Goal: Task Accomplishment & Management: Manage account settings

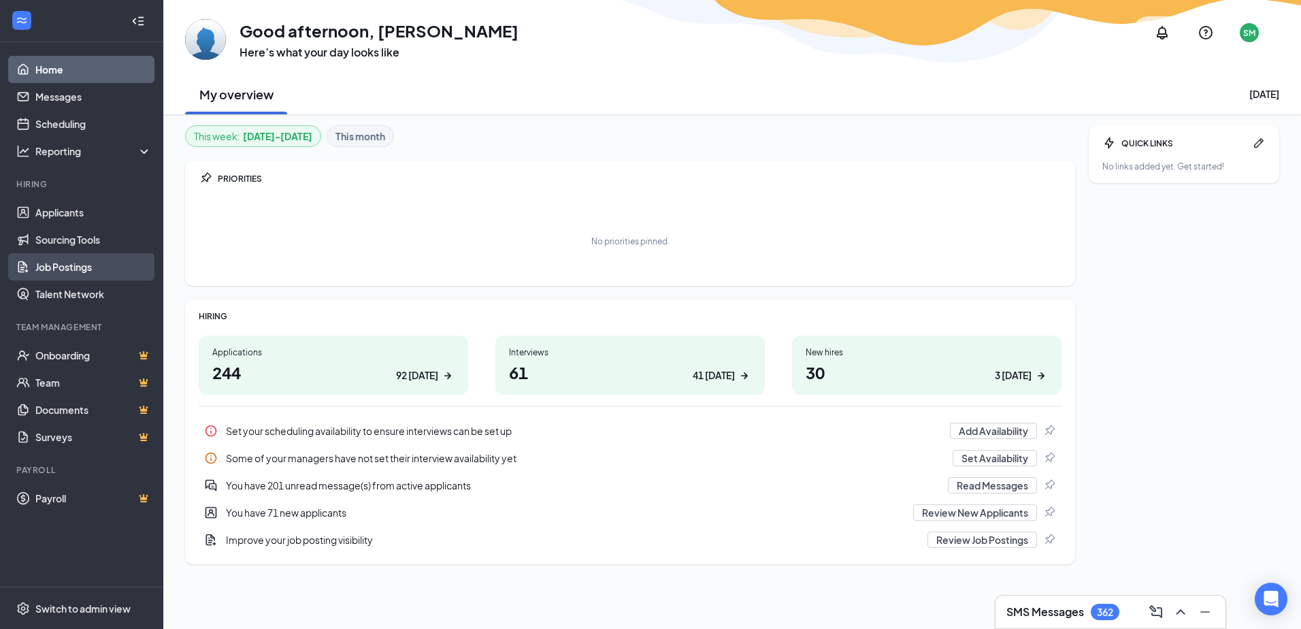
click at [88, 272] on link "Job Postings" at bounding box center [93, 266] width 116 height 27
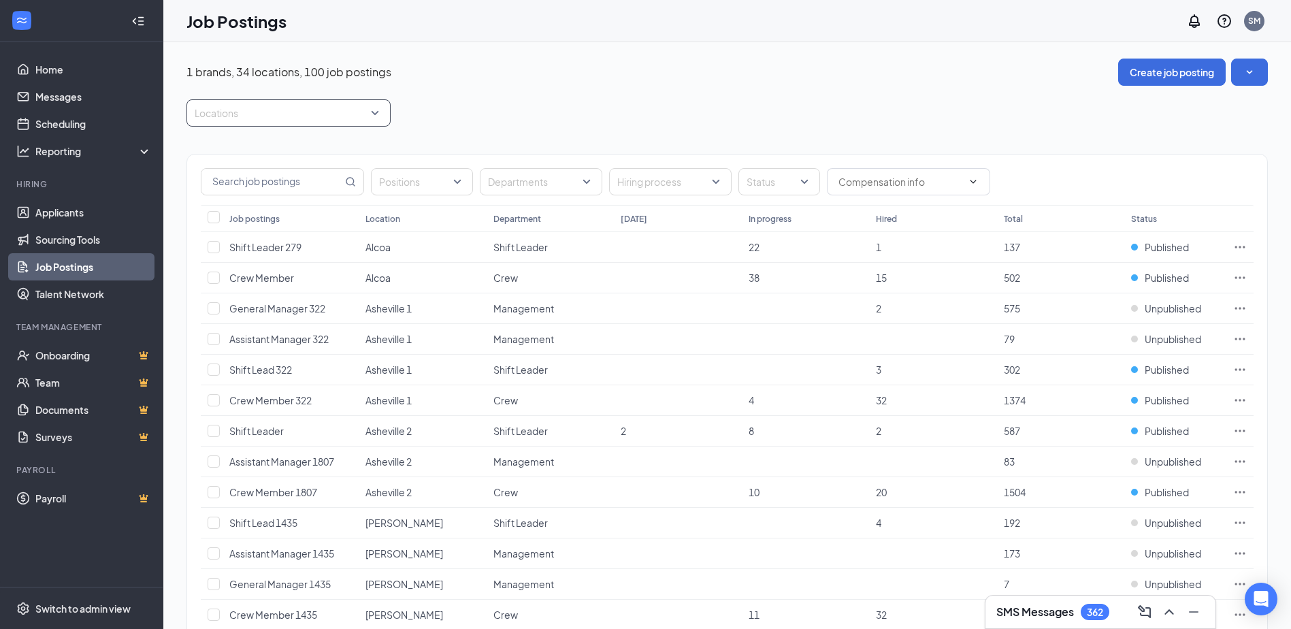
click at [333, 124] on div "Locations" at bounding box center [288, 112] width 204 height 27
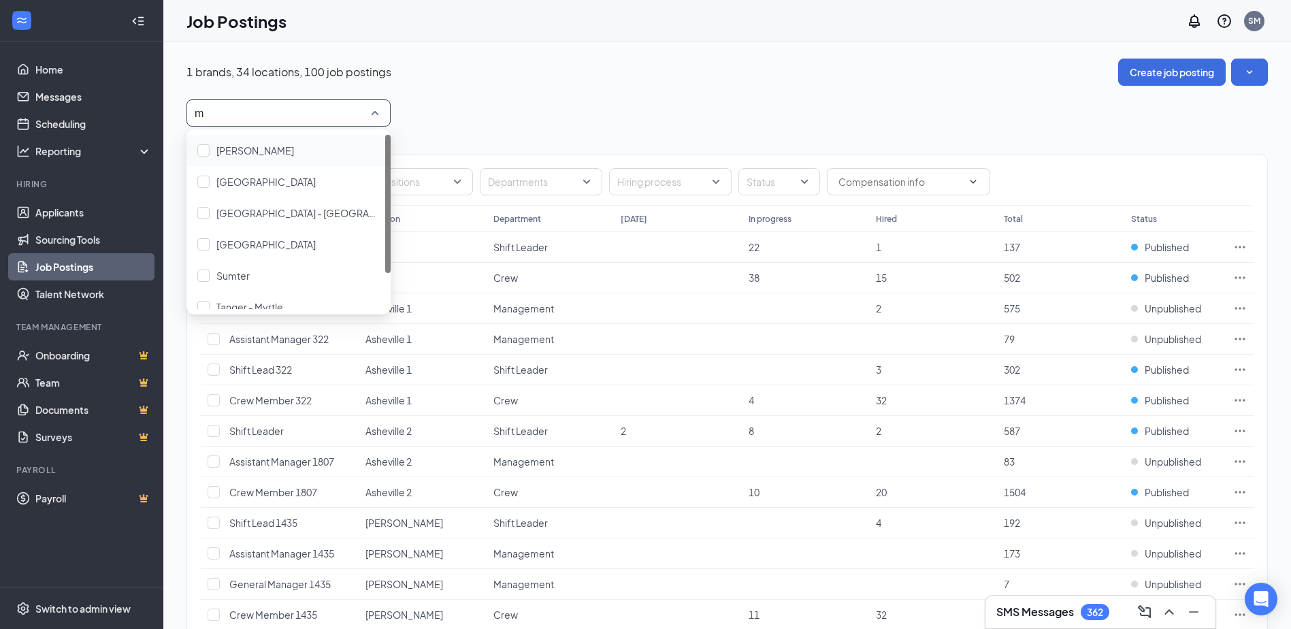
type input "my"
click at [288, 146] on span "Myrtle Beach - Pine Island Road" at bounding box center [319, 150] width 206 height 12
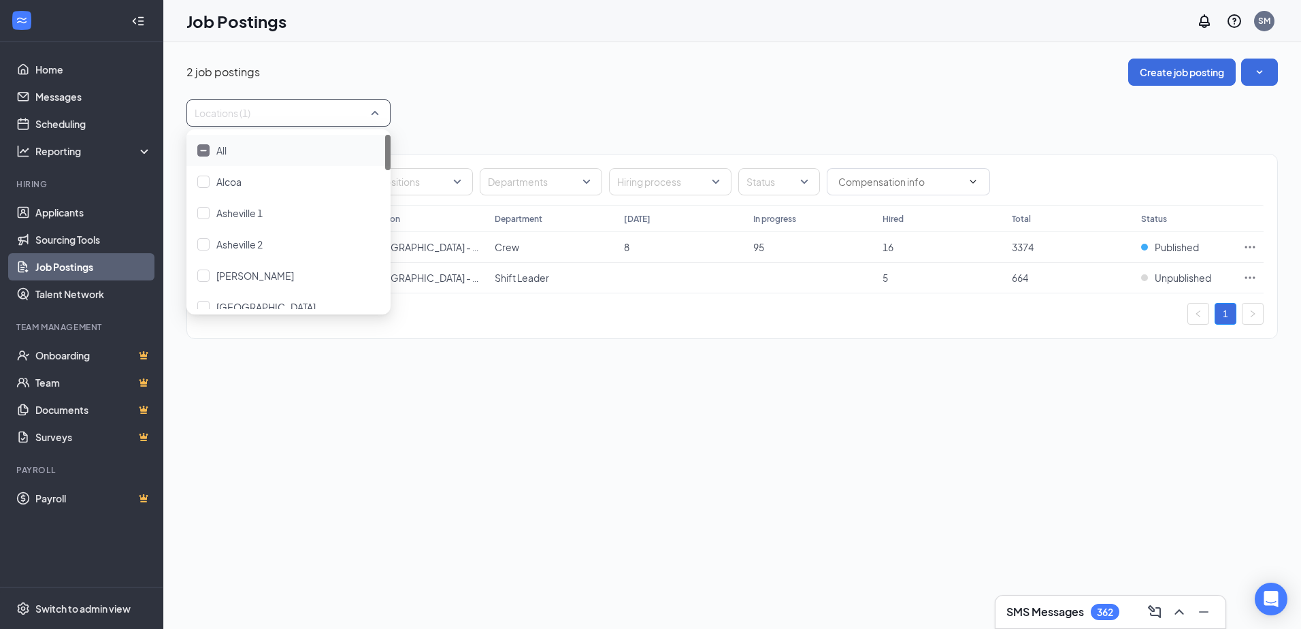
click at [729, 88] on div "2 job postings Create job posting Locations (1) Positions Departments Hiring pr…" at bounding box center [731, 206] width 1091 height 294
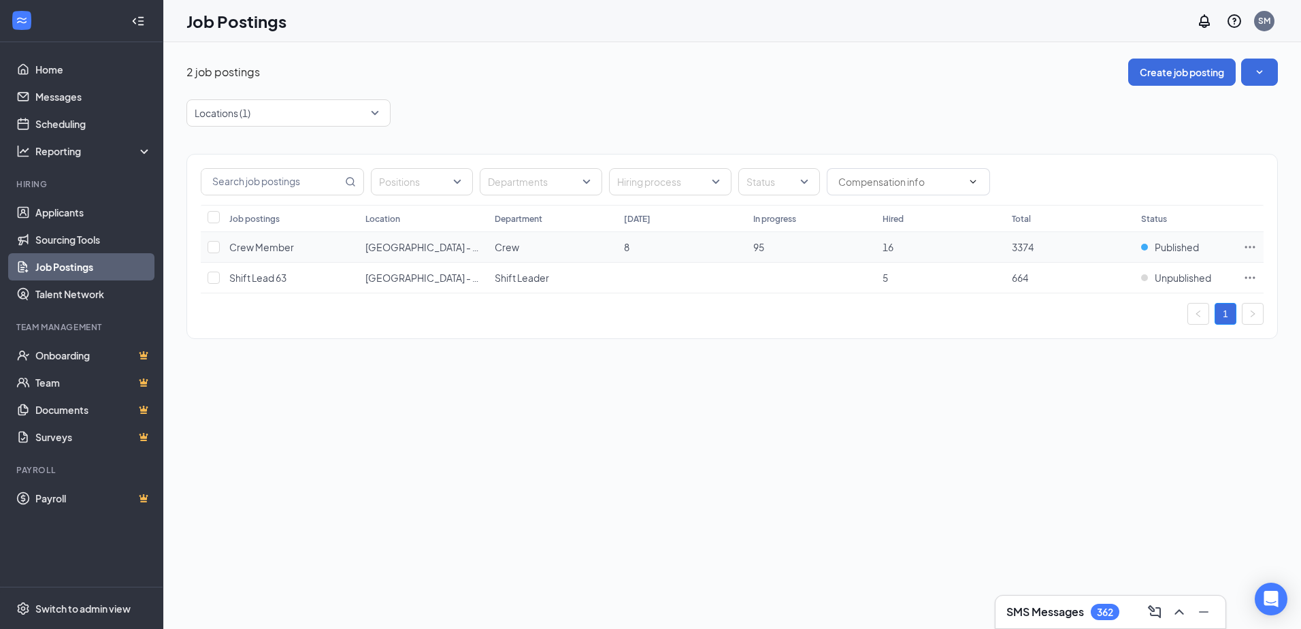
click at [1251, 249] on icon "Ellipses" at bounding box center [1250, 247] width 14 height 14
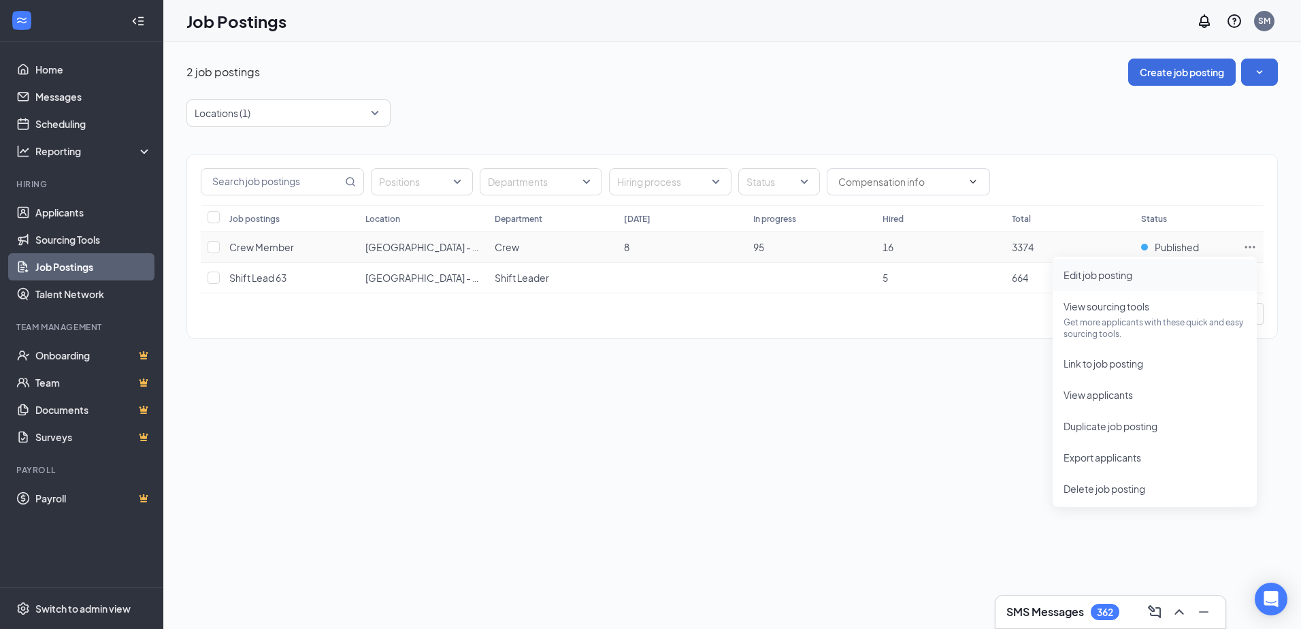
click at [1194, 281] on span "Edit job posting" at bounding box center [1154, 274] width 182 height 15
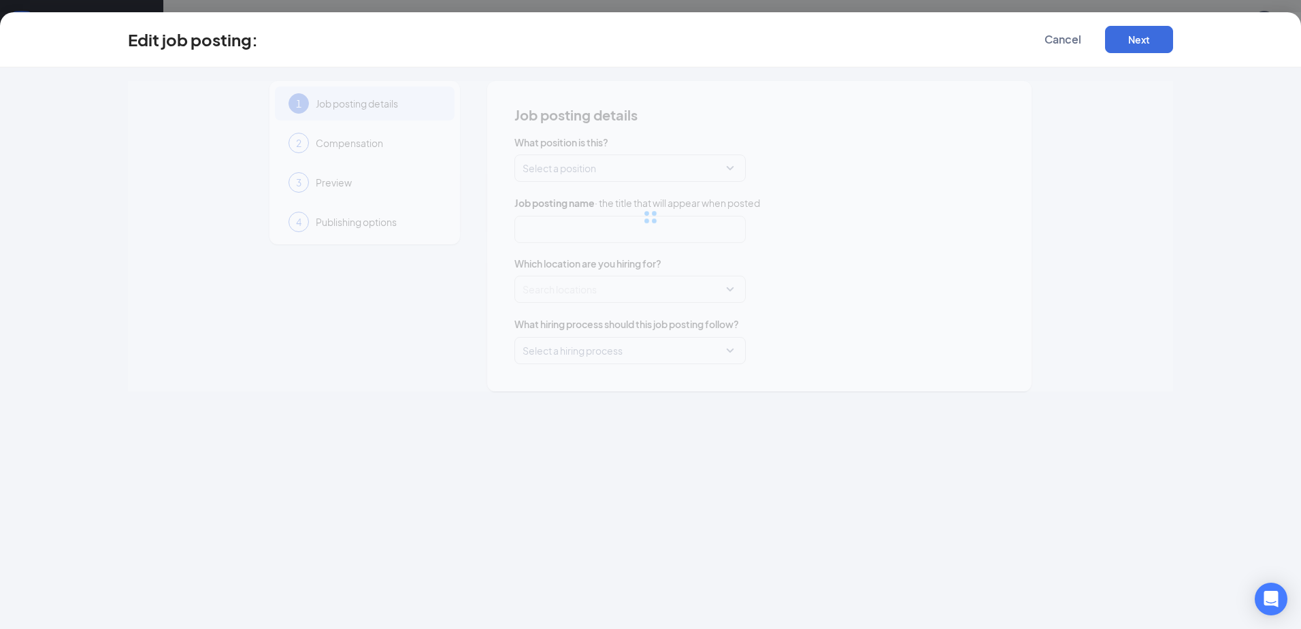
type input "Crew Member"
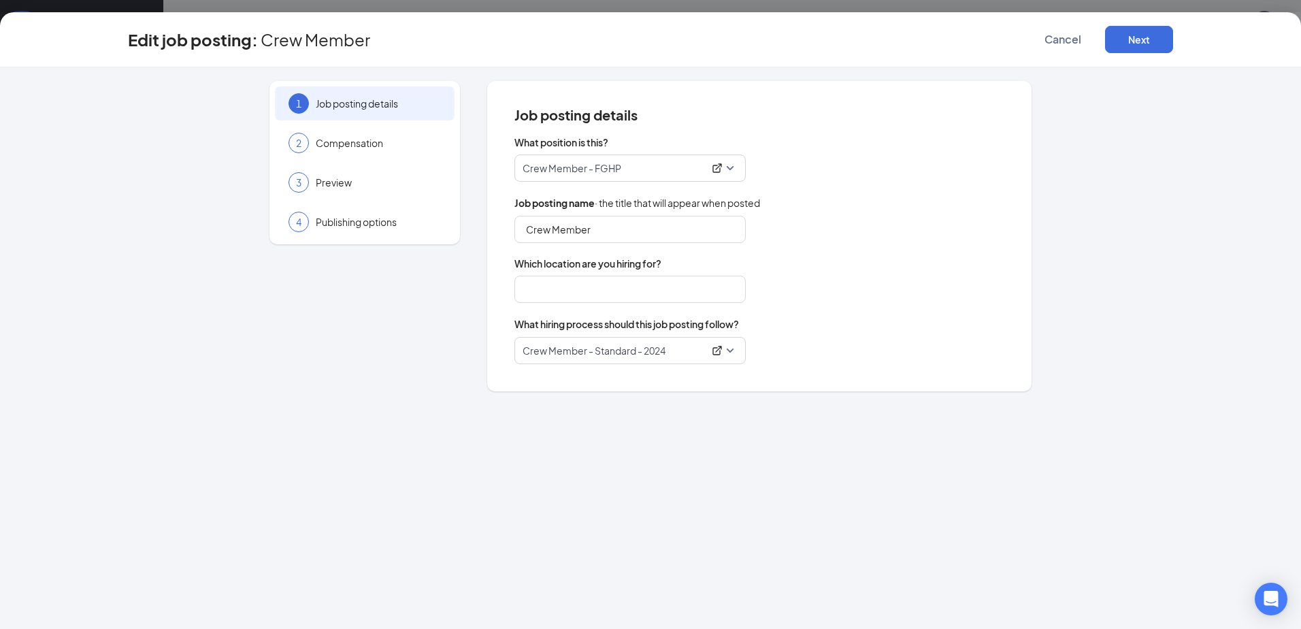
type input "Myrtle Beach - Pine Island Road"
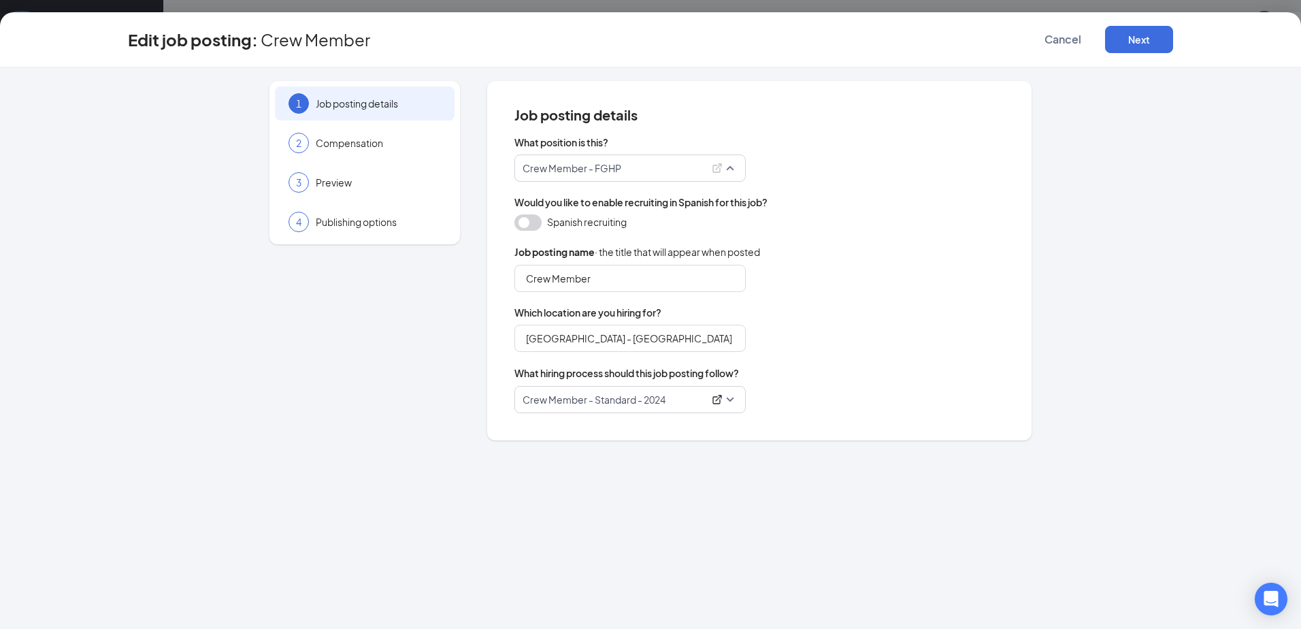
click at [734, 168] on span "Crew Member - FGHP" at bounding box center [629, 168] width 215 height 26
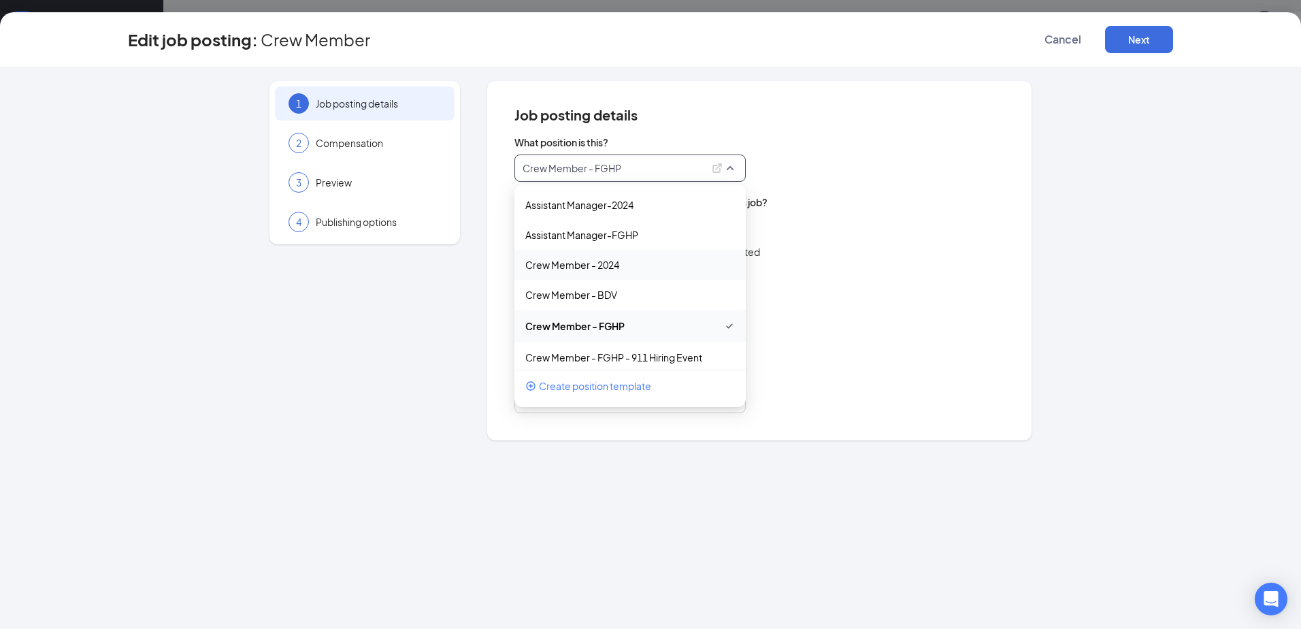
click at [636, 257] on div "Crew Member - 2024" at bounding box center [629, 265] width 231 height 30
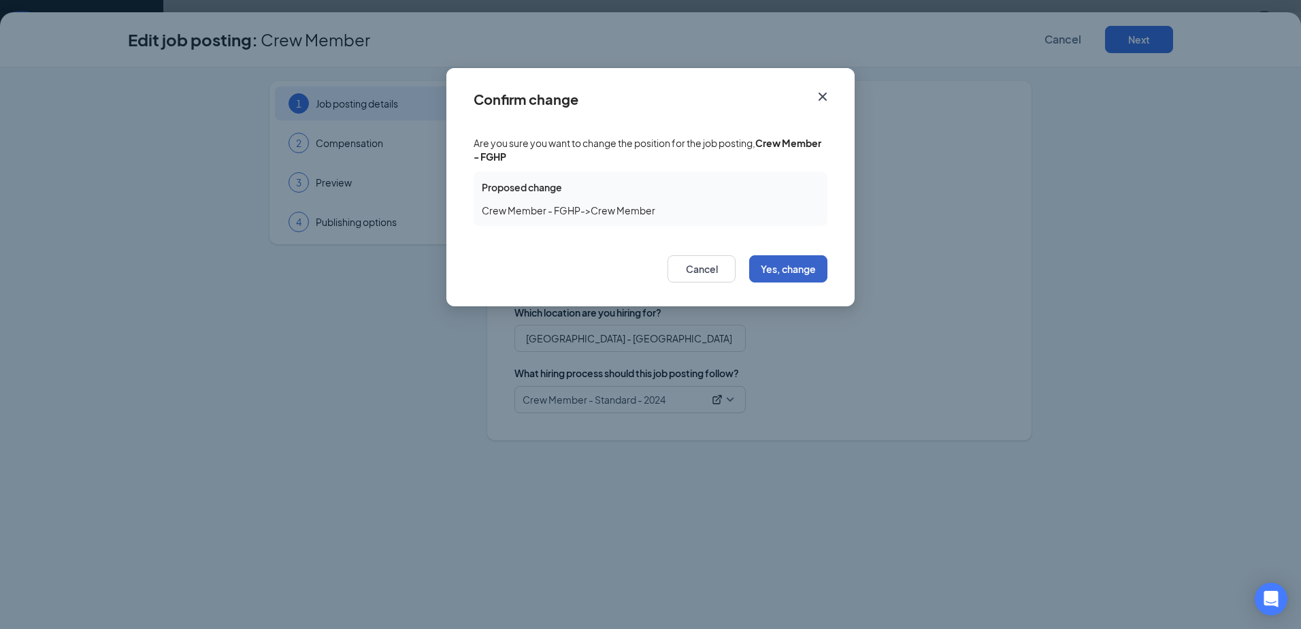
click at [781, 257] on button "Yes, change" at bounding box center [788, 268] width 78 height 27
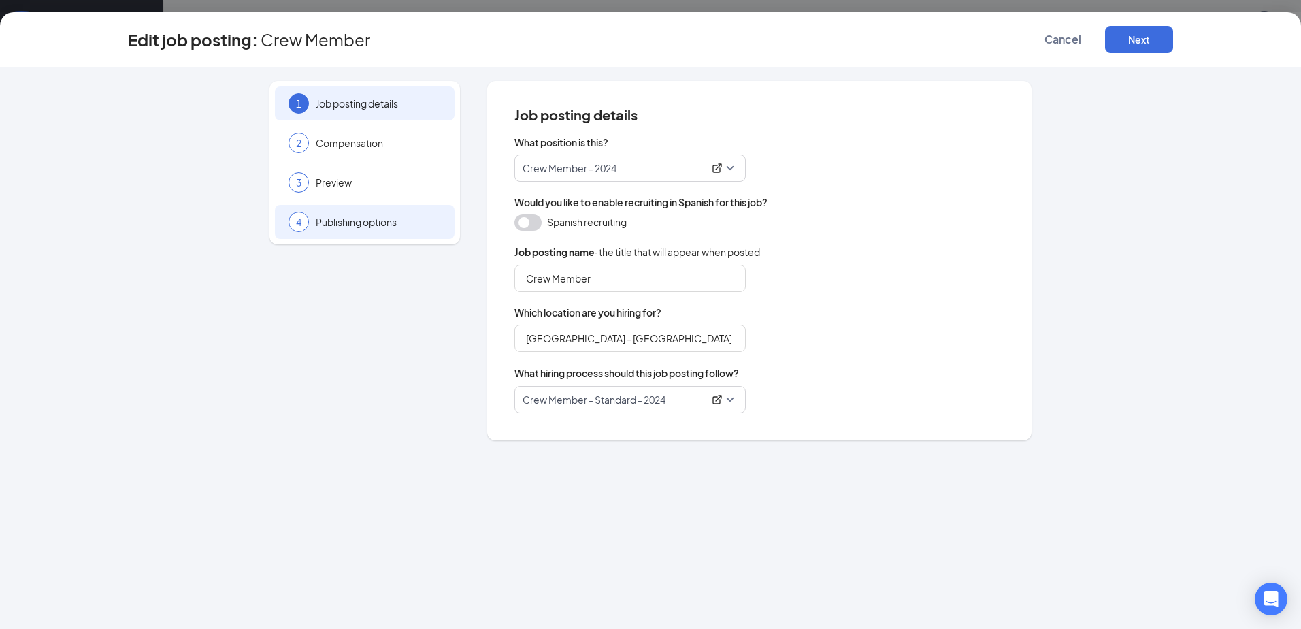
click at [317, 232] on div "4 Publishing options" at bounding box center [365, 222] width 180 height 34
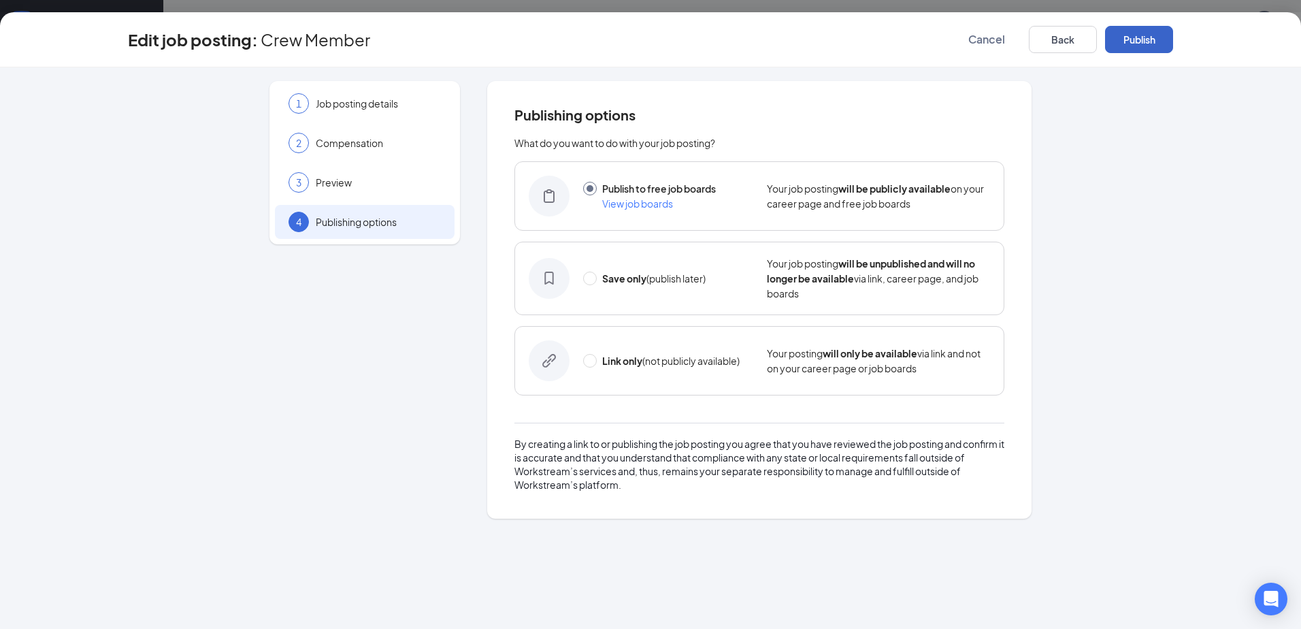
click at [1144, 44] on button "Publish" at bounding box center [1139, 39] width 68 height 27
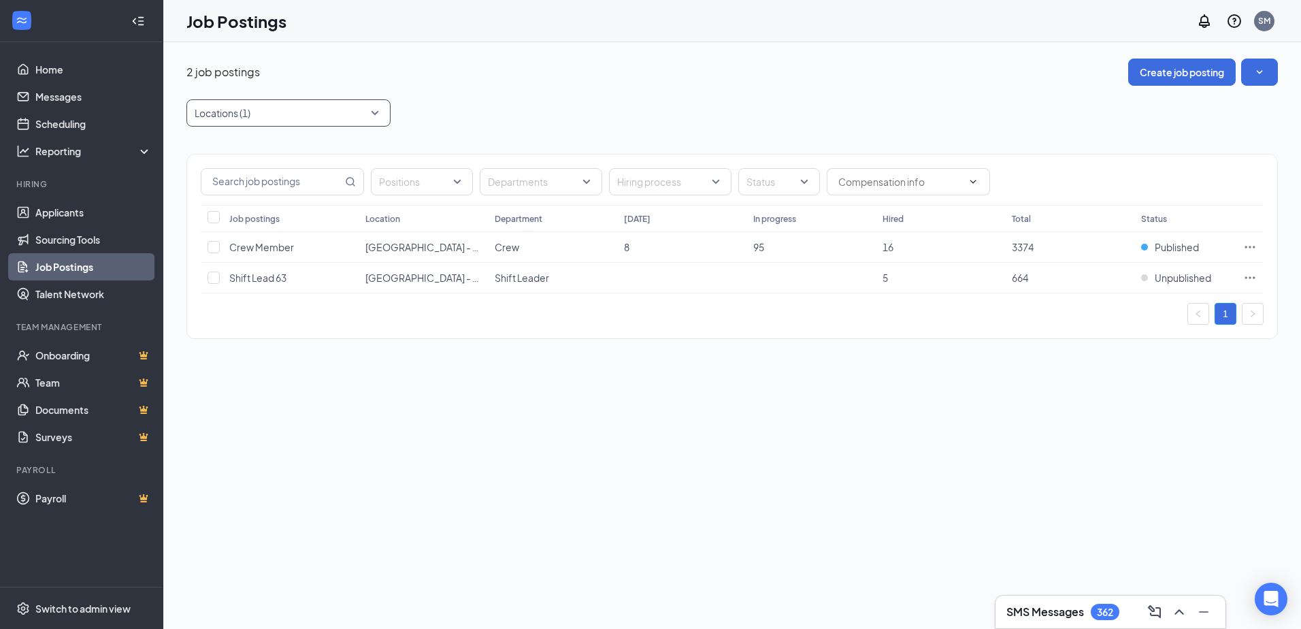
click at [311, 114] on div at bounding box center [282, 113] width 184 height 22
click at [204, 146] on div at bounding box center [203, 150] width 12 height 12
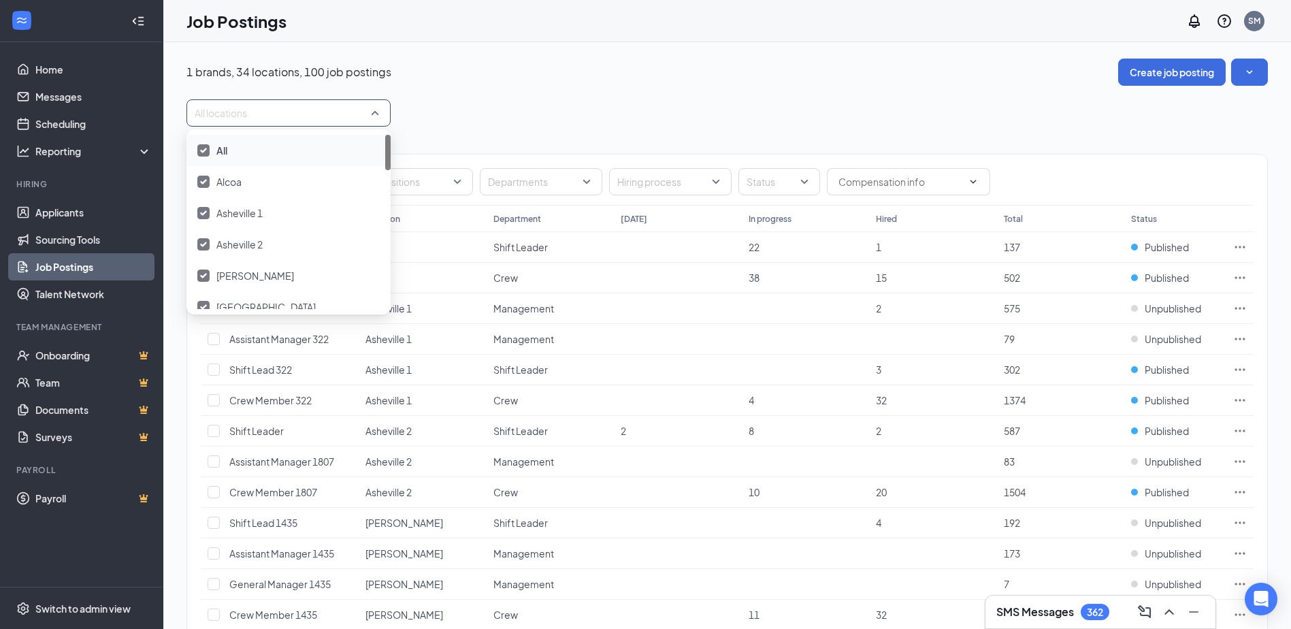
click at [512, 109] on div "All locations" at bounding box center [726, 112] width 1081 height 27
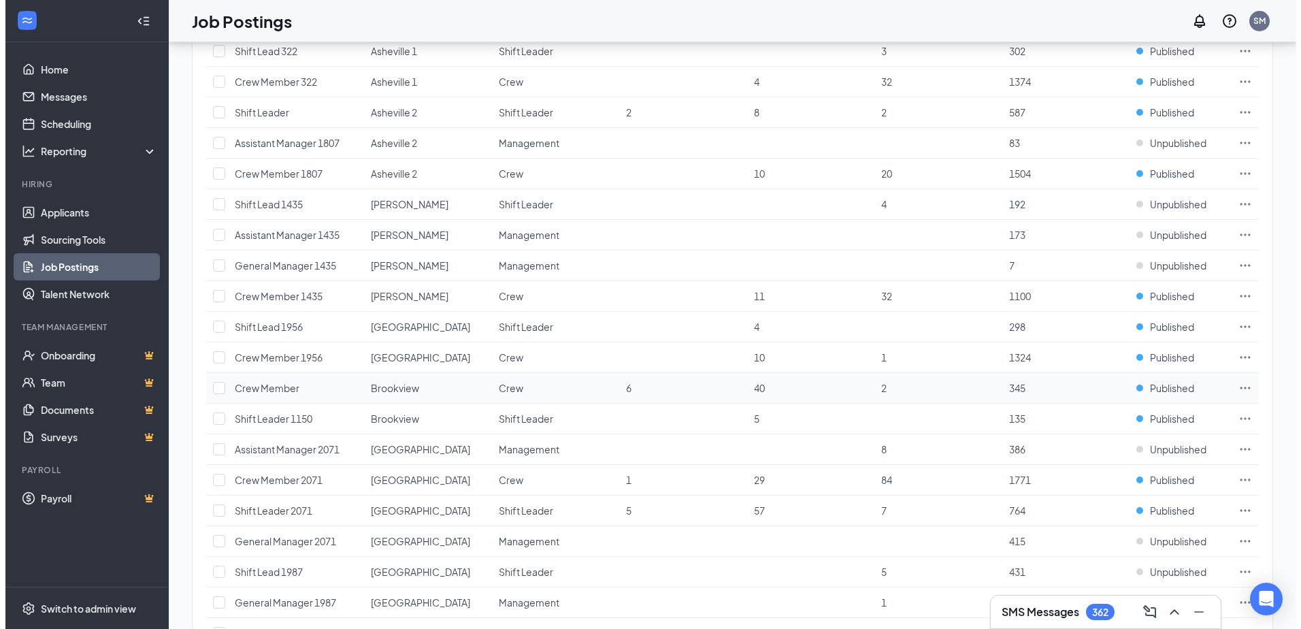
scroll to position [340, 0]
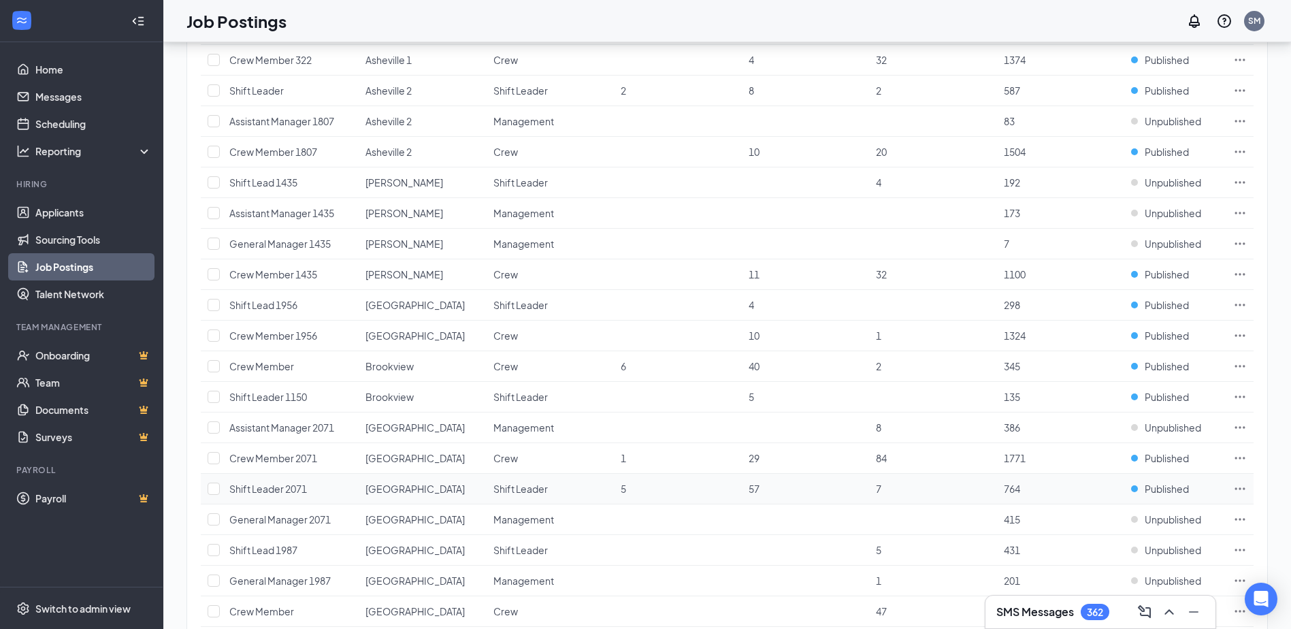
click at [1240, 488] on icon "Ellipses" at bounding box center [1240, 488] width 10 height 2
click at [1207, 518] on span "Edit job posting" at bounding box center [1144, 516] width 182 height 15
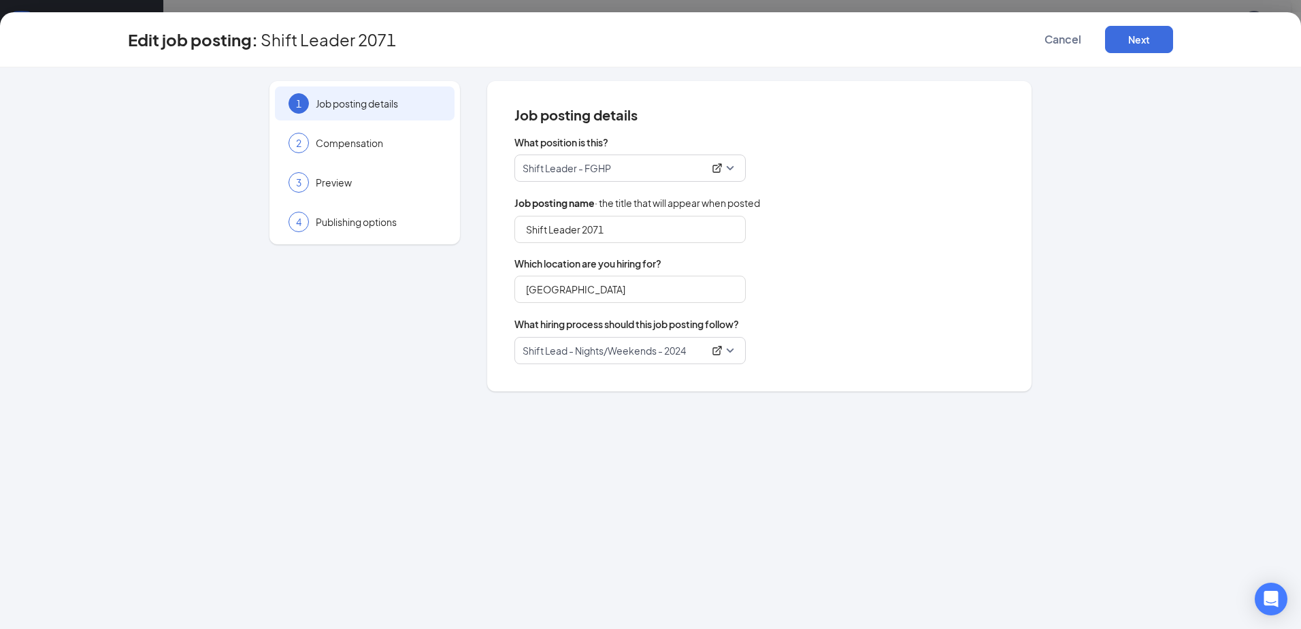
click at [731, 166] on span "Shift Leader - FGHP" at bounding box center [629, 168] width 215 height 26
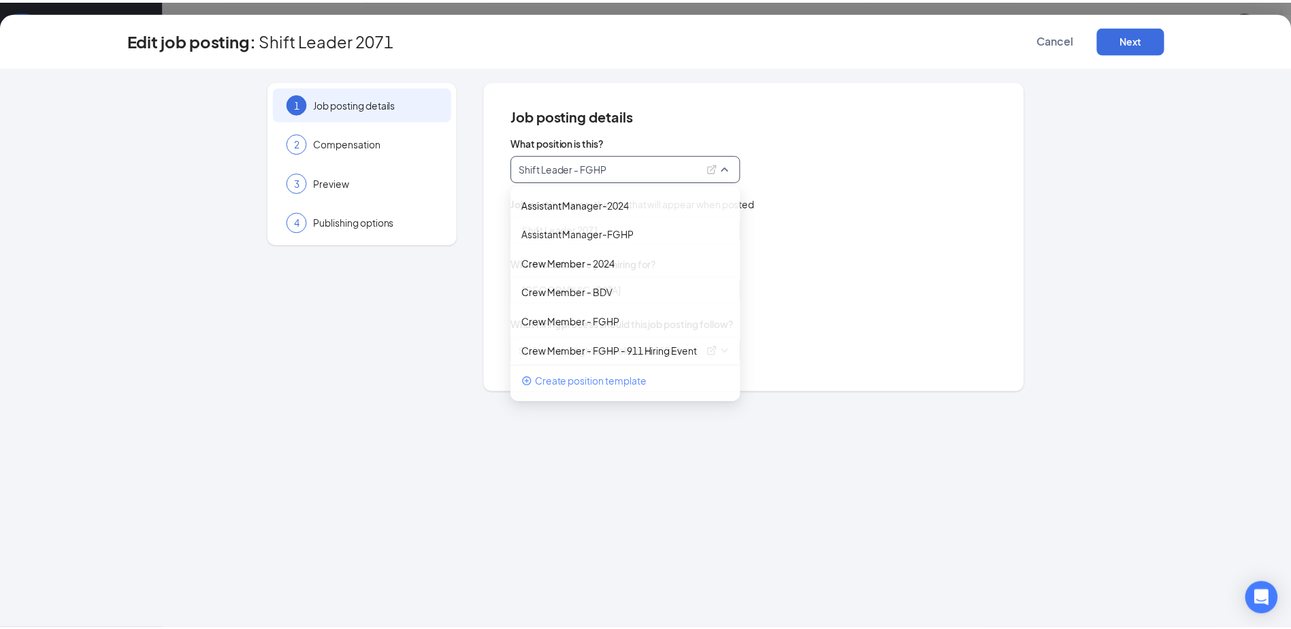
scroll to position [278, 0]
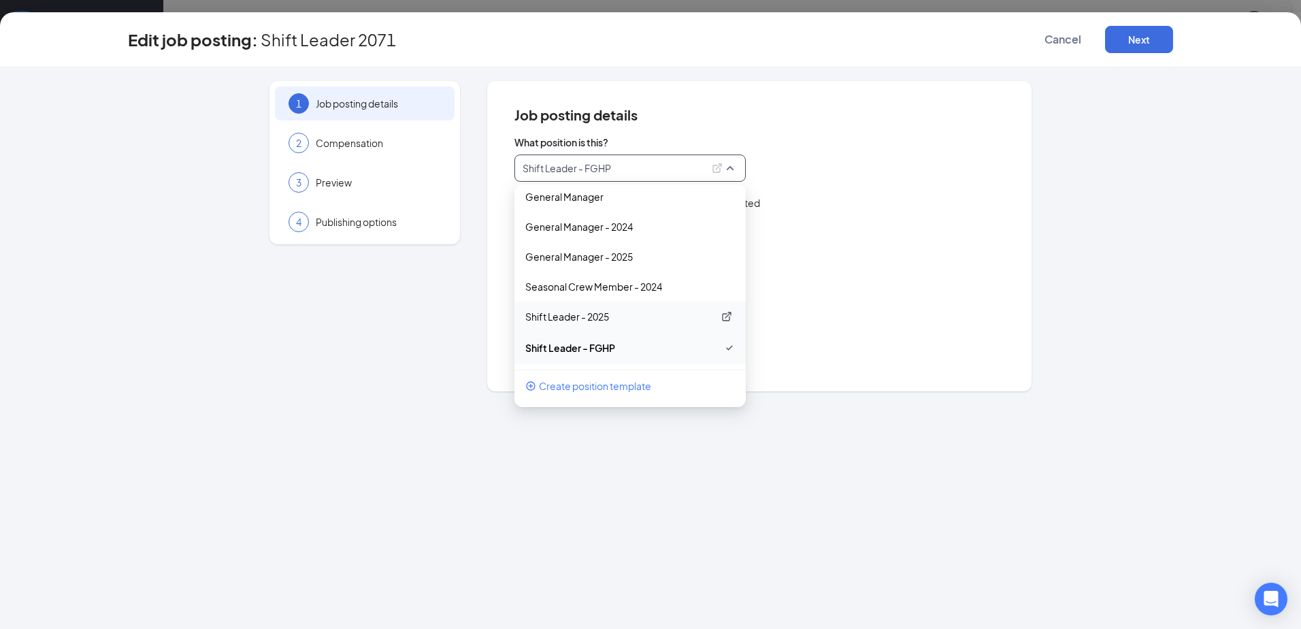
click at [637, 318] on p "Shift Leader - 2025" at bounding box center [619, 317] width 188 height 14
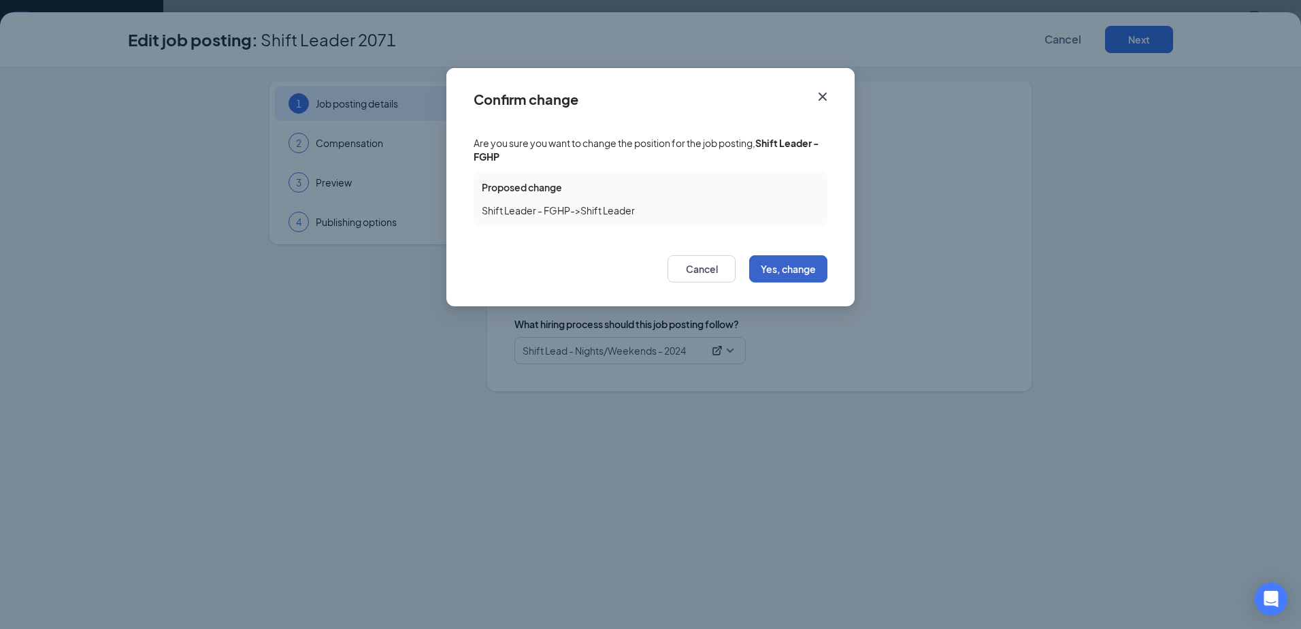
click at [791, 265] on button "Yes, change" at bounding box center [788, 268] width 78 height 27
type input "Shift Leader"
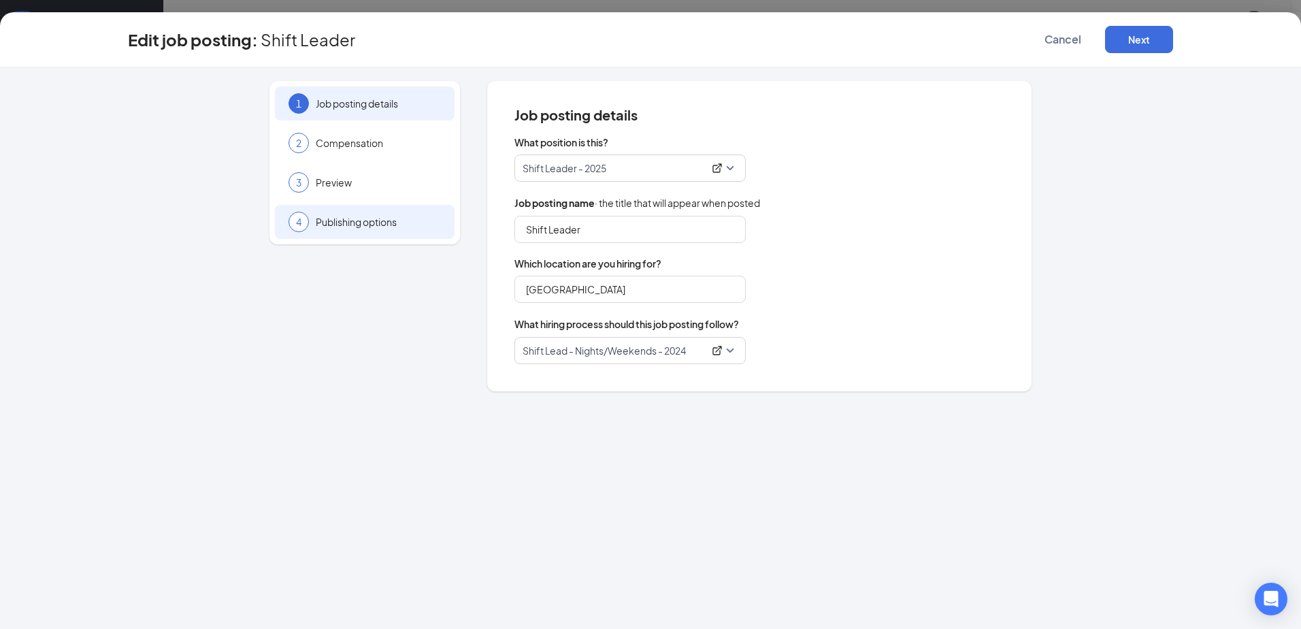
click at [360, 217] on span "Publishing options" at bounding box center [378, 222] width 125 height 14
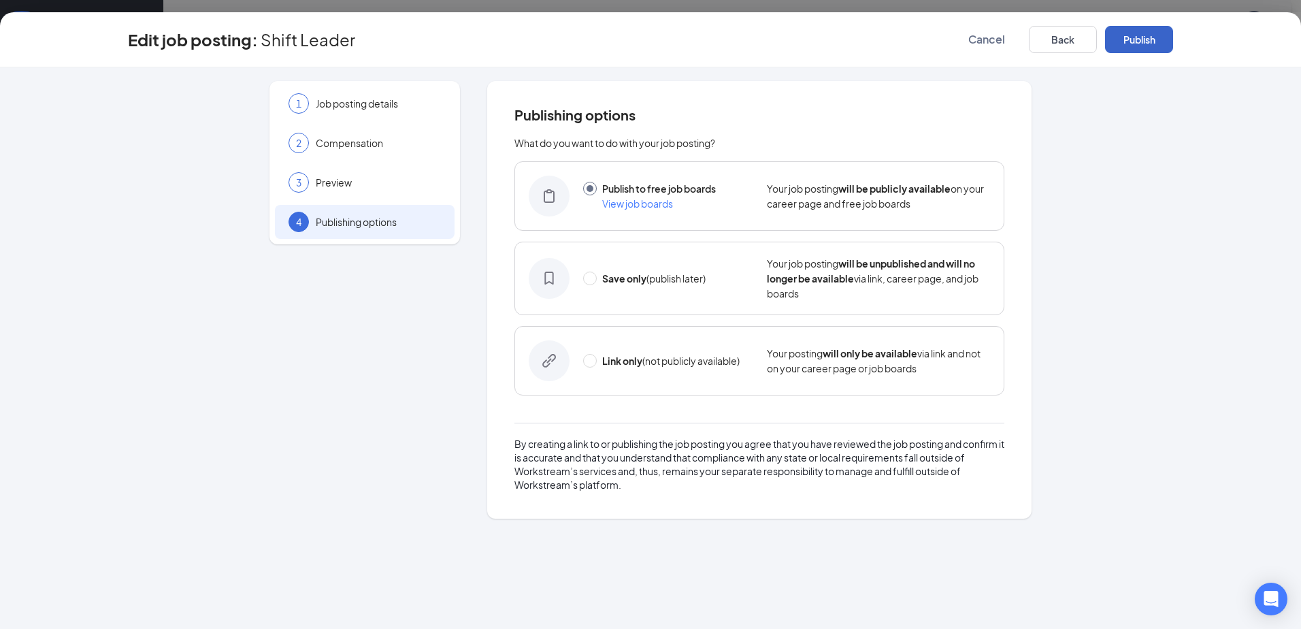
click at [1146, 48] on button "Publish" at bounding box center [1139, 39] width 68 height 27
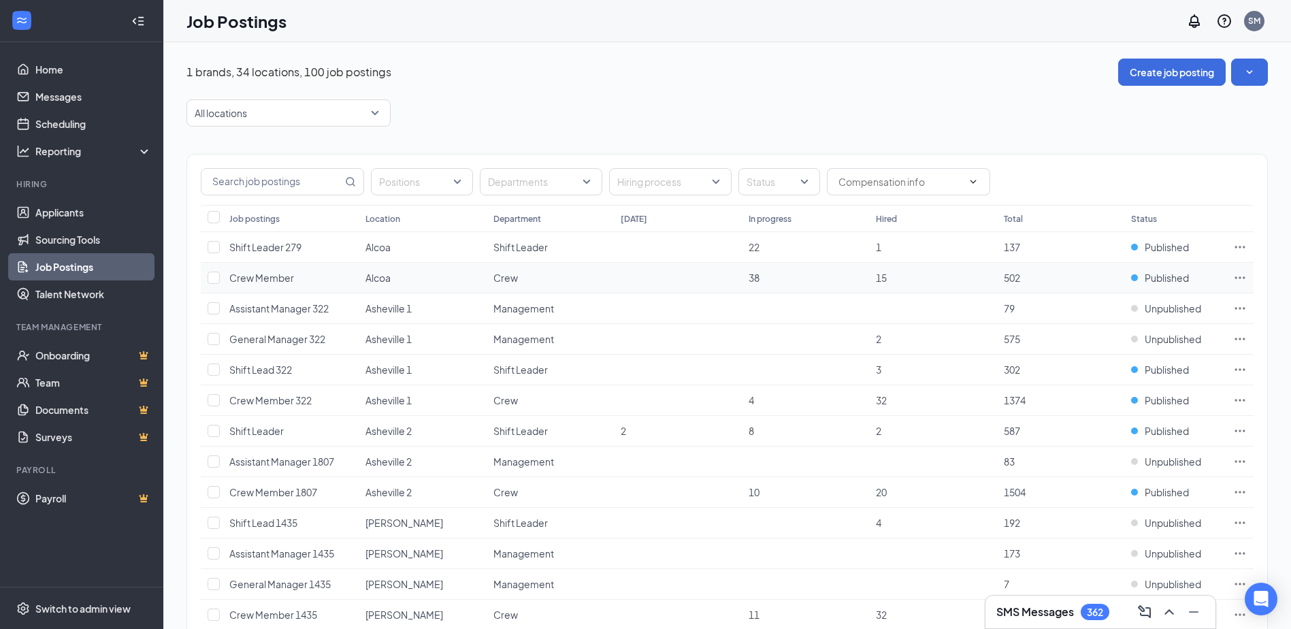
click at [1237, 274] on icon "Ellipses" at bounding box center [1240, 278] width 14 height 14
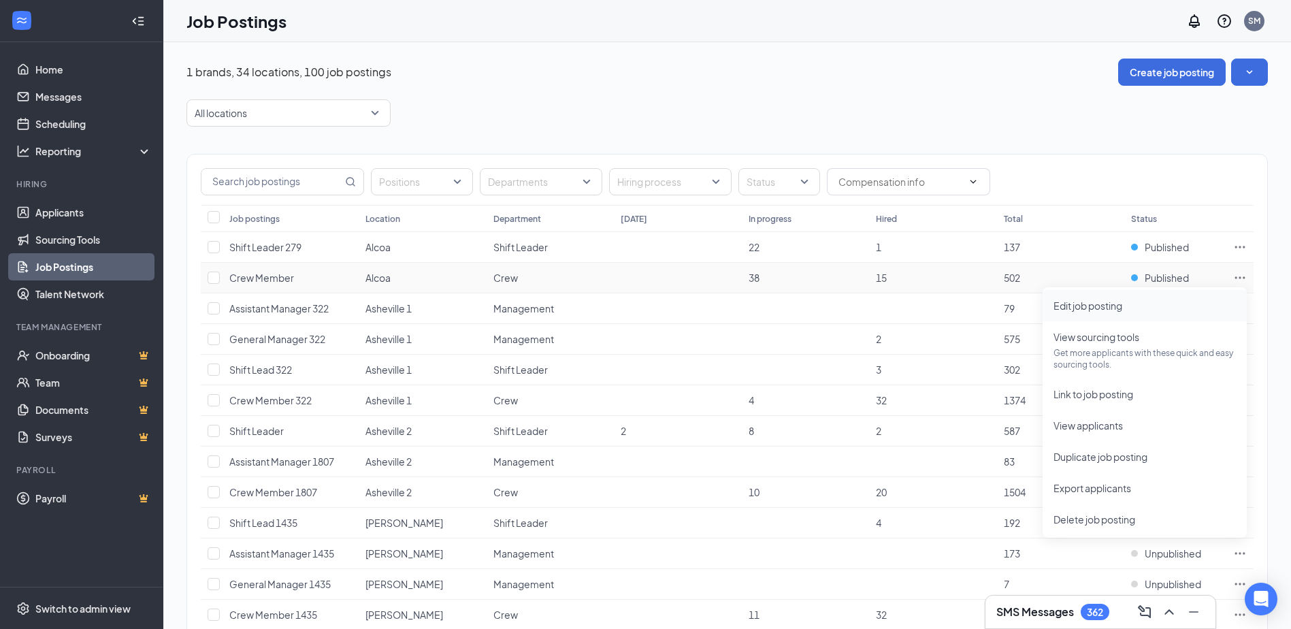
click at [1185, 305] on span "Edit job posting" at bounding box center [1144, 305] width 182 height 15
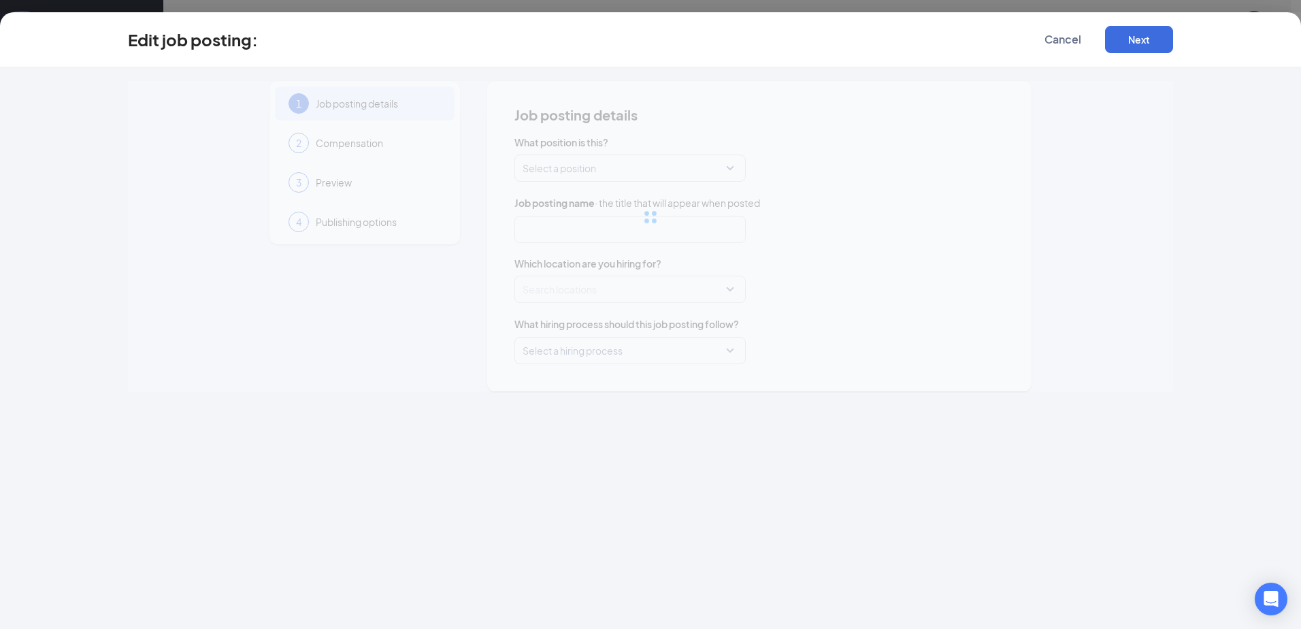
type input "Crew Member"
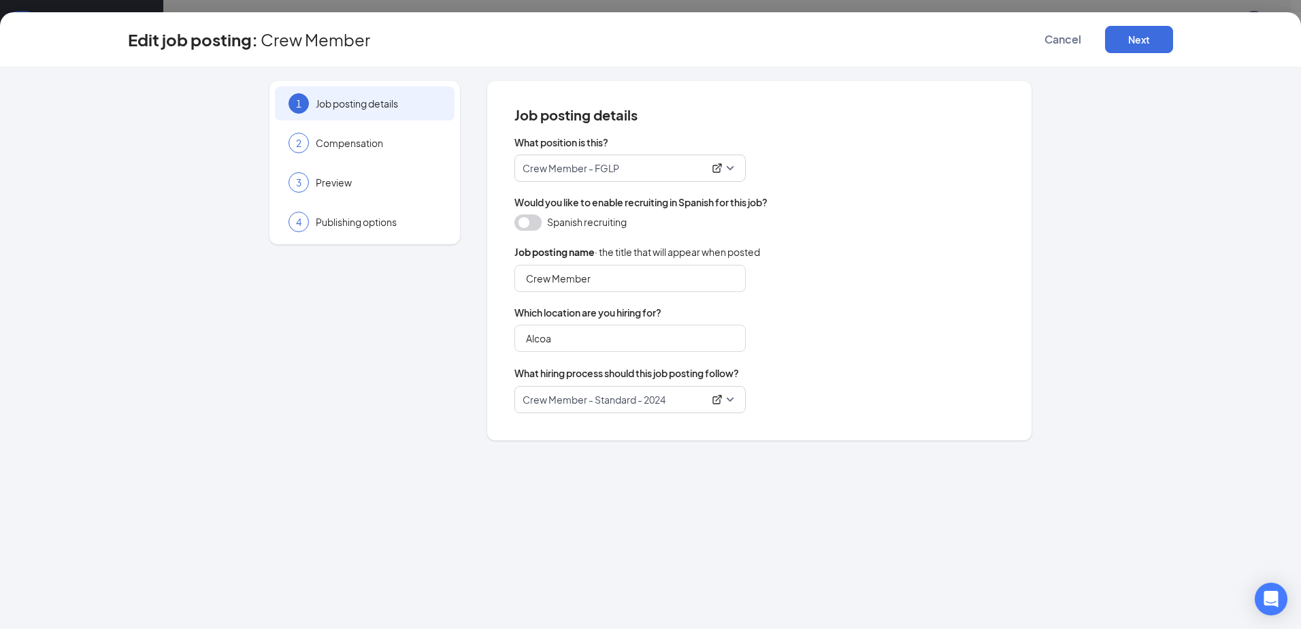
click at [730, 171] on span "Crew Member - FGLP" at bounding box center [629, 168] width 215 height 26
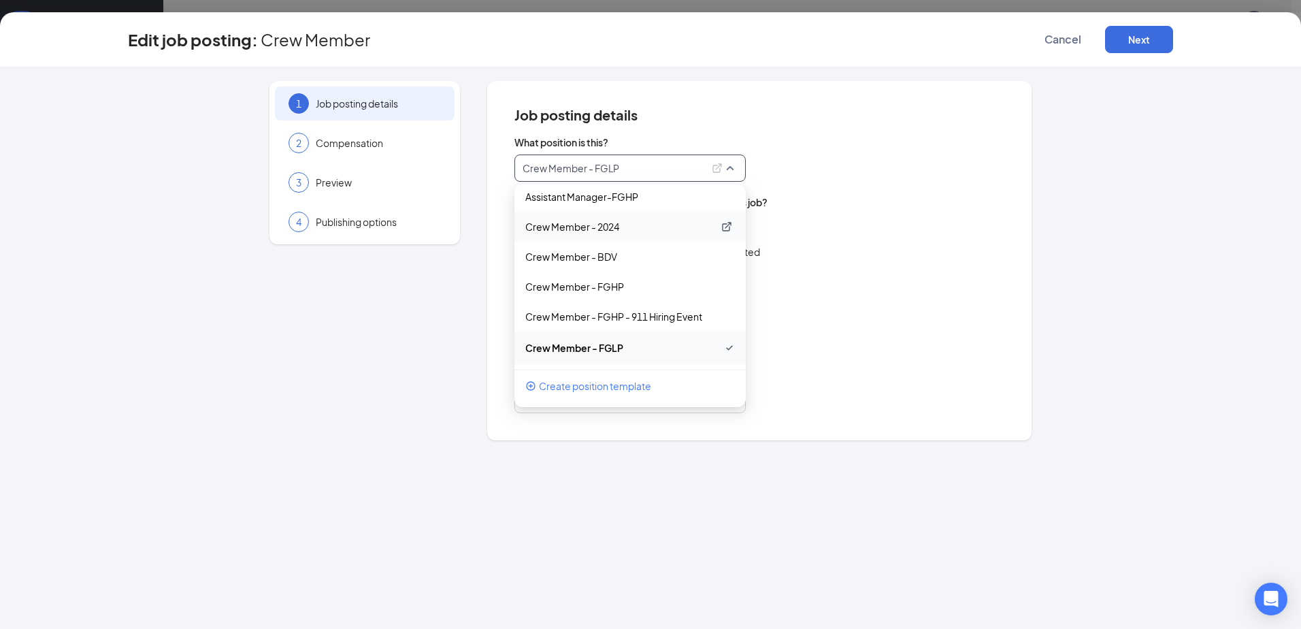
click at [631, 223] on p "Crew Member - 2024" at bounding box center [619, 227] width 188 height 14
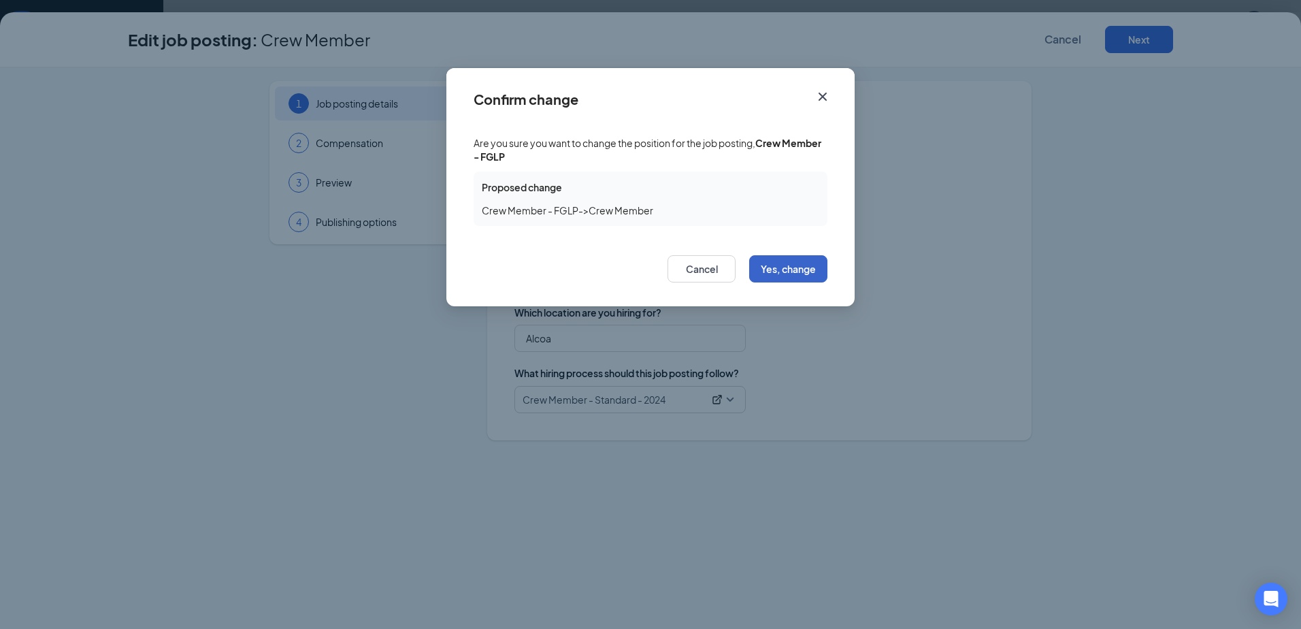
click at [818, 265] on button "Yes, change" at bounding box center [788, 268] width 78 height 27
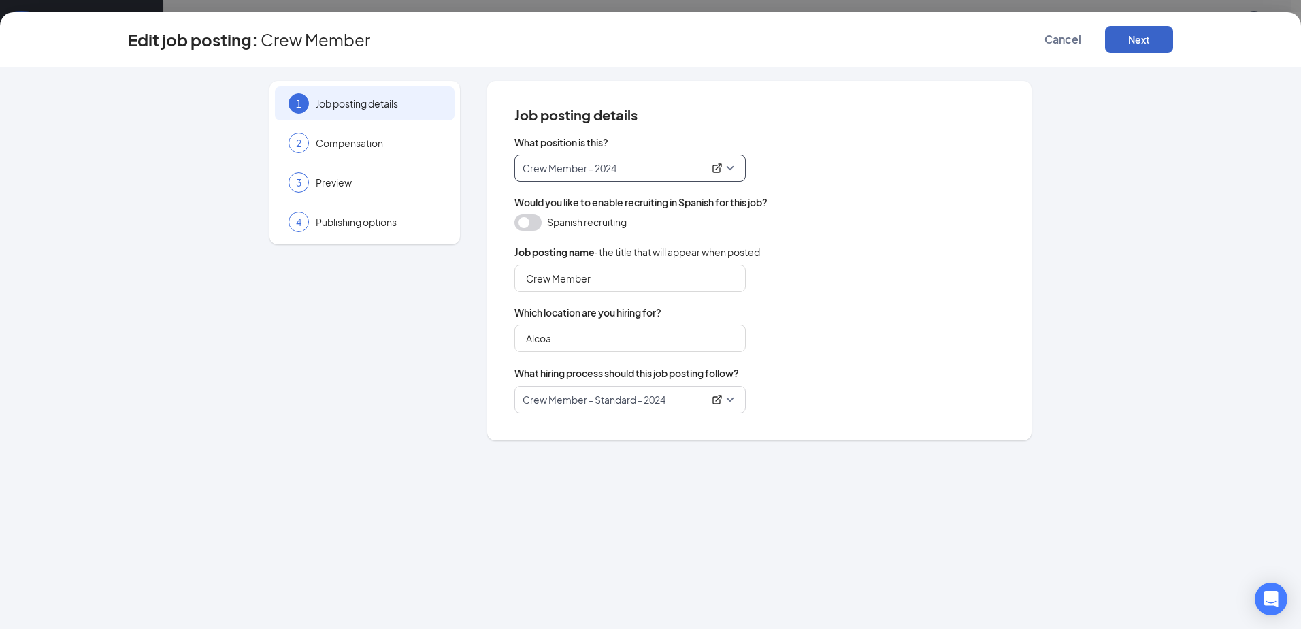
click at [1141, 42] on button "Next" at bounding box center [1139, 39] width 68 height 27
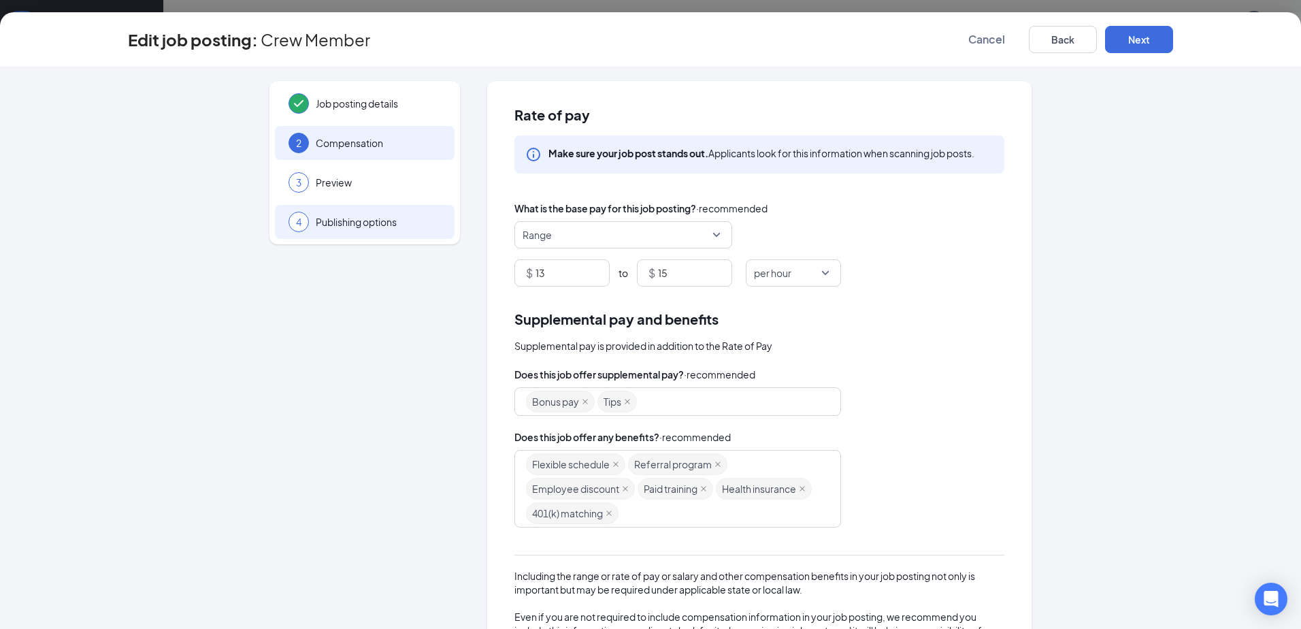
click at [333, 225] on span "Publishing options" at bounding box center [378, 222] width 125 height 14
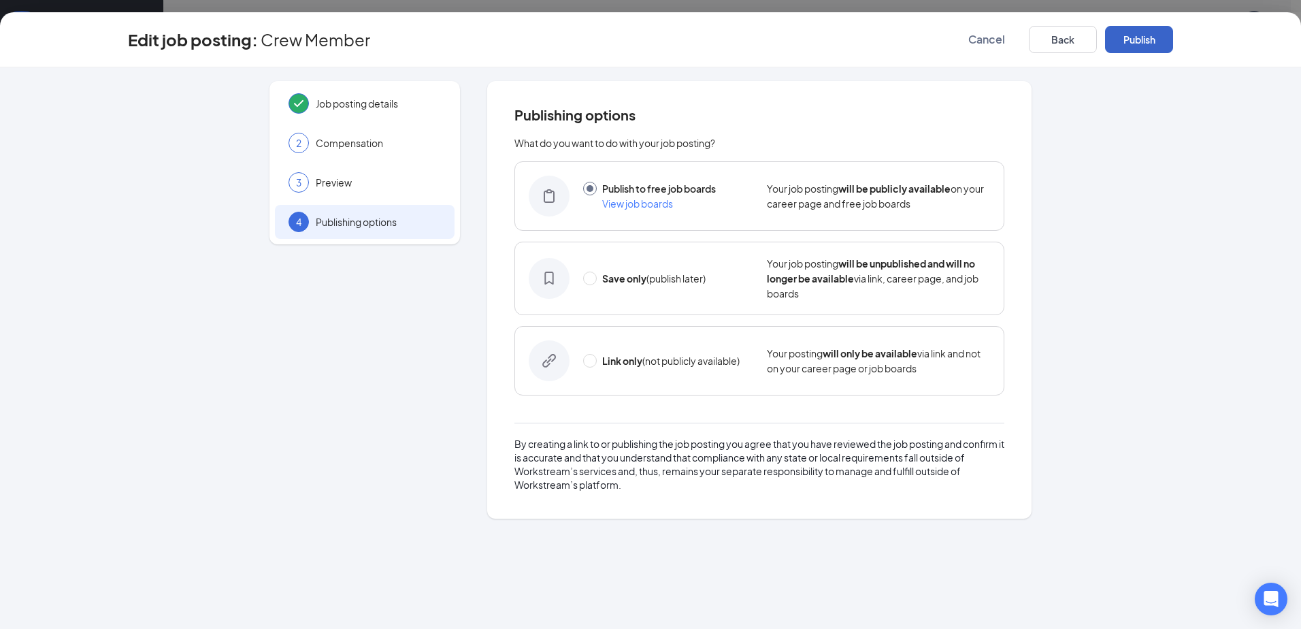
click at [1129, 40] on button "Publish" at bounding box center [1139, 39] width 68 height 27
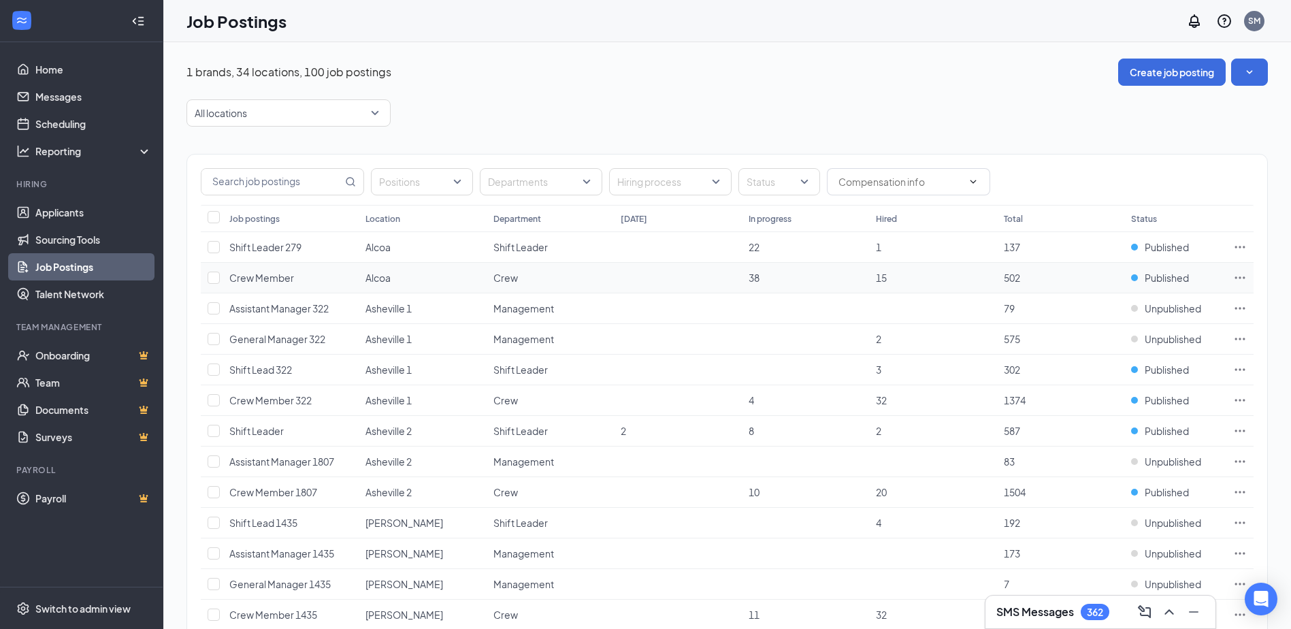
click at [1238, 278] on icon "Ellipses" at bounding box center [1240, 278] width 14 height 14
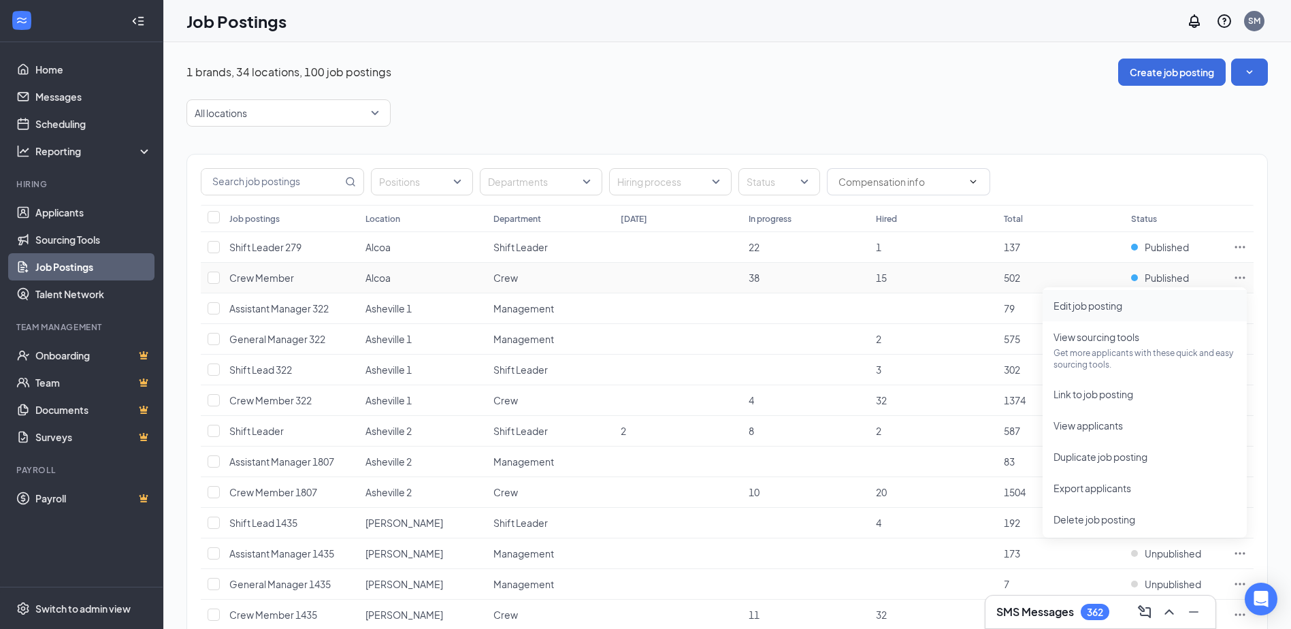
click at [1143, 310] on span "Edit job posting" at bounding box center [1144, 305] width 182 height 15
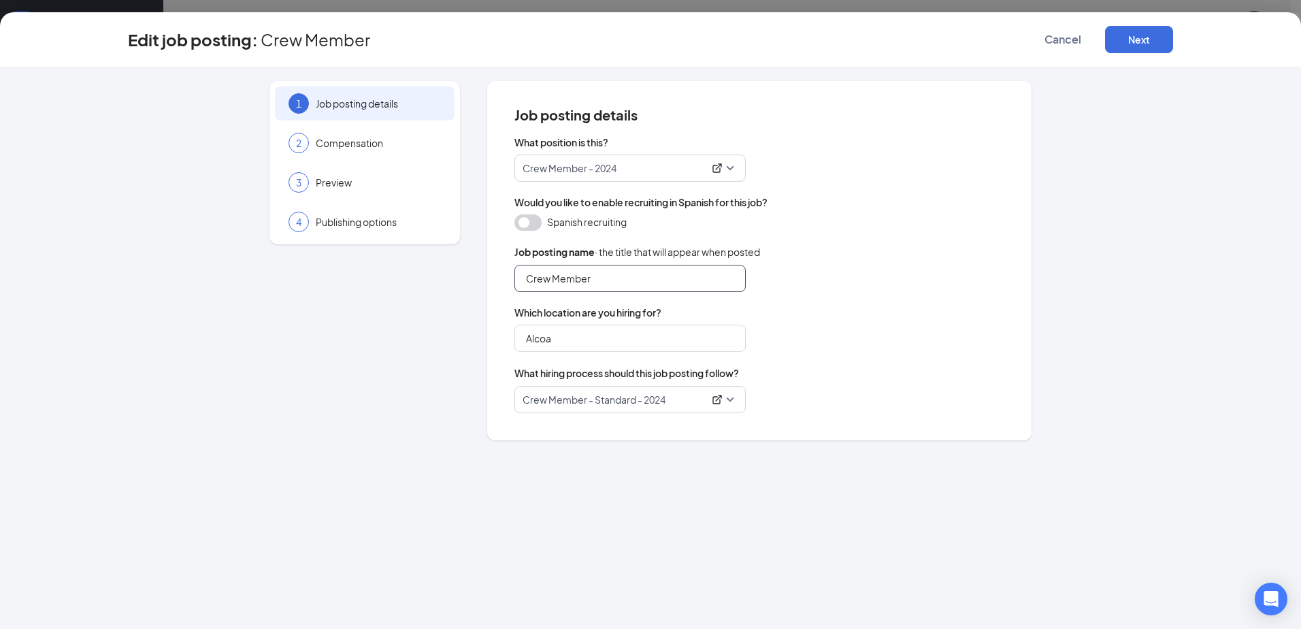
click at [648, 291] on input "Crew Member" at bounding box center [629, 278] width 231 height 27
type input "Crew Member 279"
click at [352, 225] on span "Publishing options" at bounding box center [378, 222] width 125 height 14
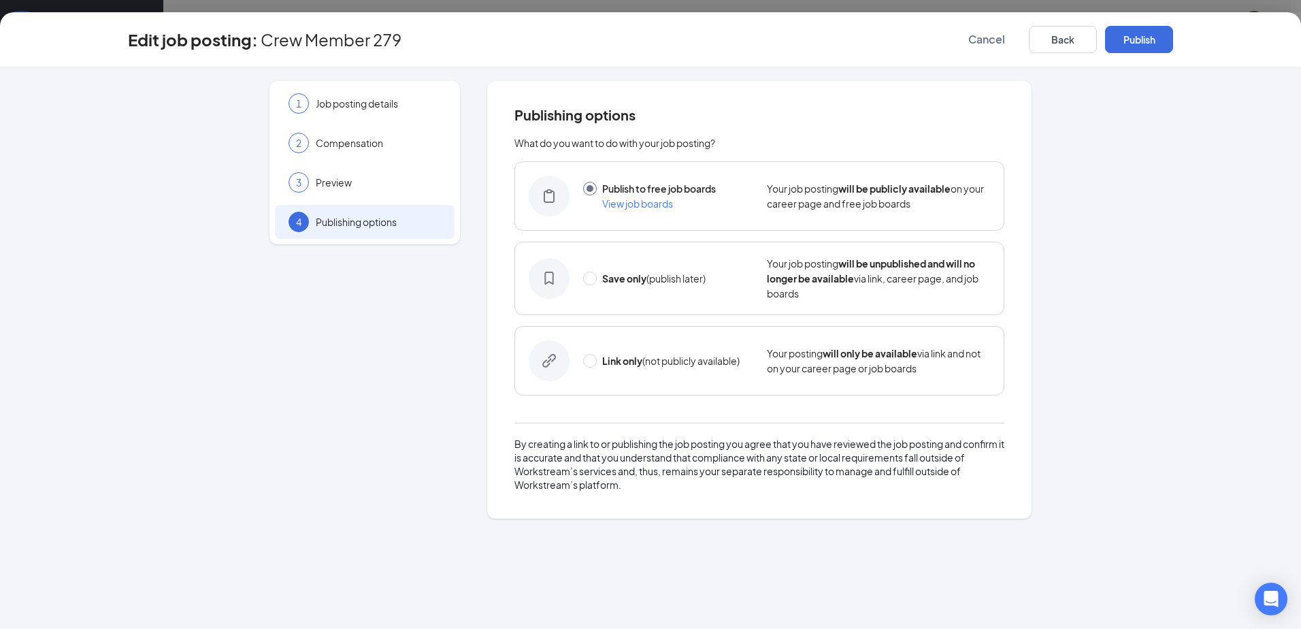
click at [1175, 42] on div "Edit job posting: Crew Member 279 Cancel Back Publish" at bounding box center [650, 39] width 1246 height 27
click at [1164, 39] on button "Publish" at bounding box center [1139, 39] width 68 height 27
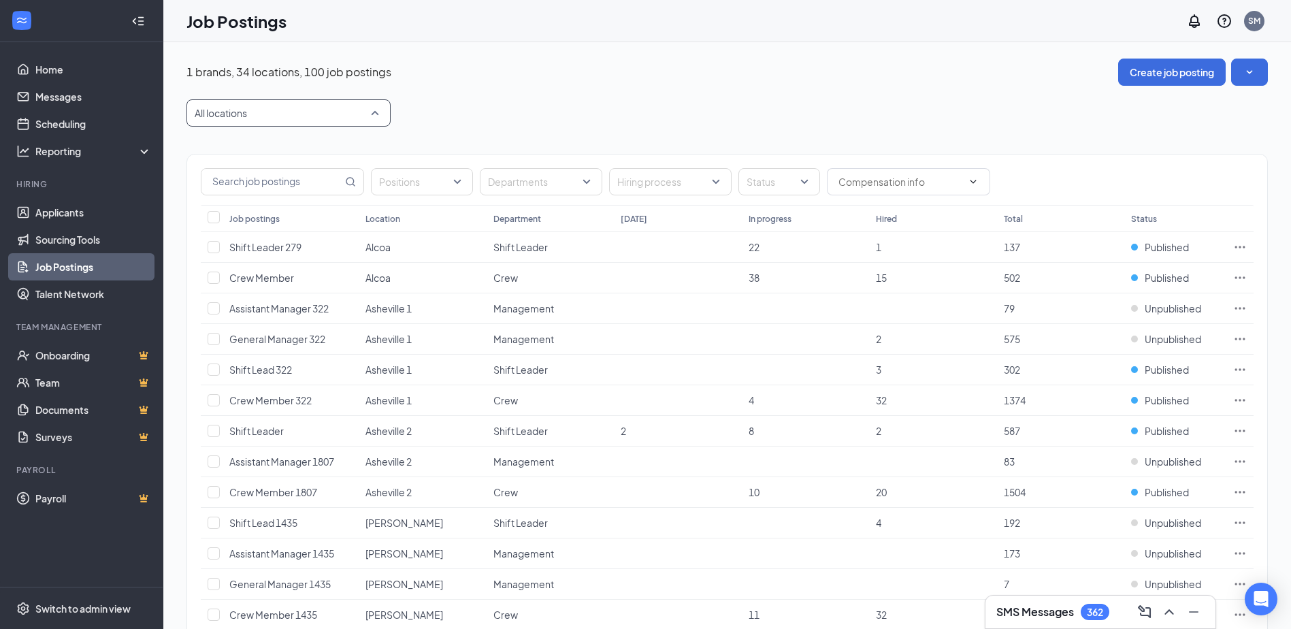
click at [285, 112] on div at bounding box center [282, 113] width 184 height 22
type input "goose"
click at [248, 149] on span "Goose Creek" at bounding box center [265, 150] width 99 height 12
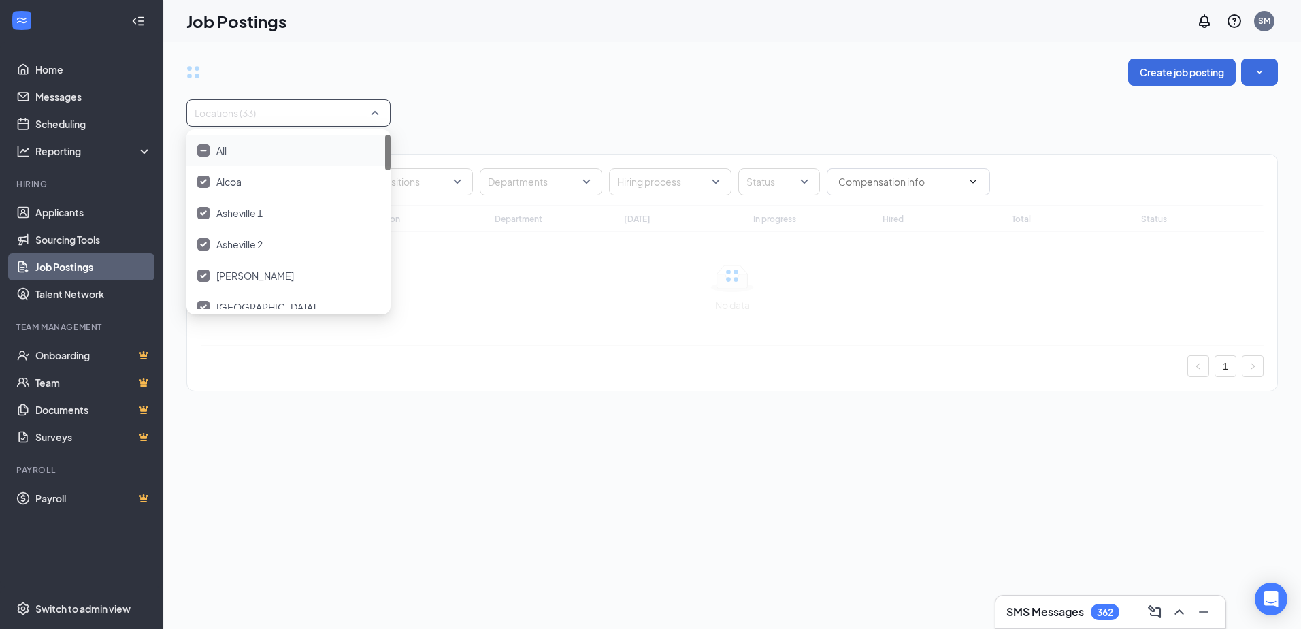
click at [678, 115] on div "Locations (33)" at bounding box center [731, 112] width 1091 height 27
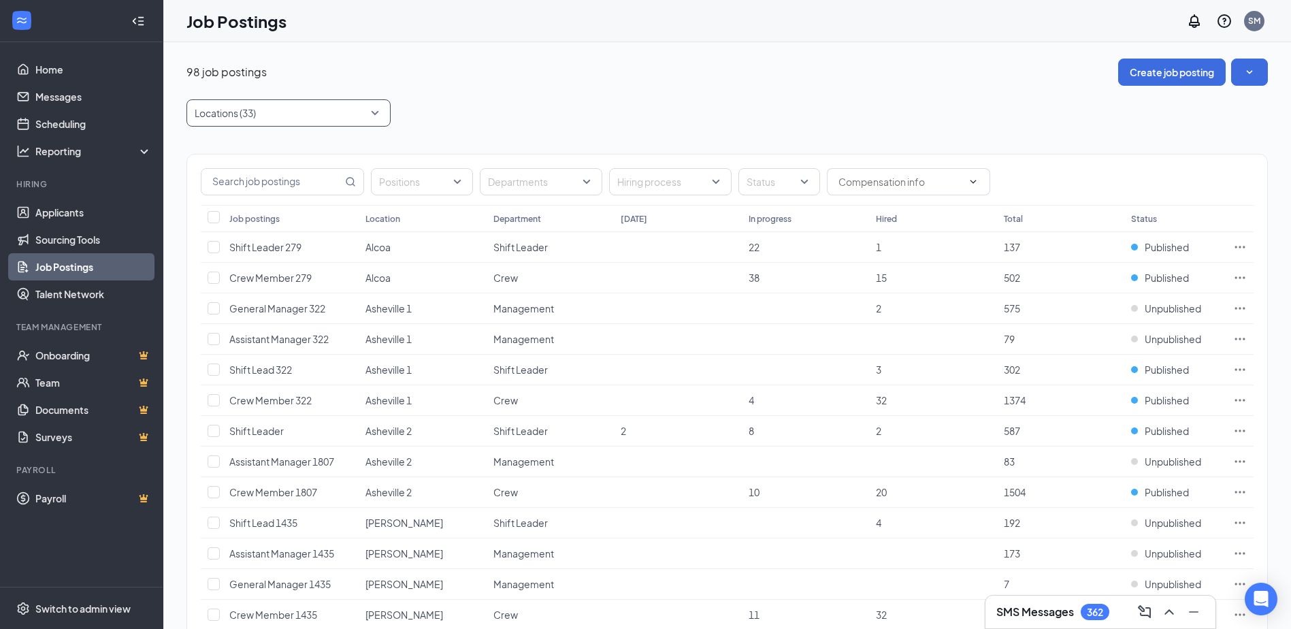
click at [279, 120] on div at bounding box center [282, 113] width 184 height 22
type input "goose"
click at [227, 154] on span "Goose Creek" at bounding box center [265, 150] width 99 height 12
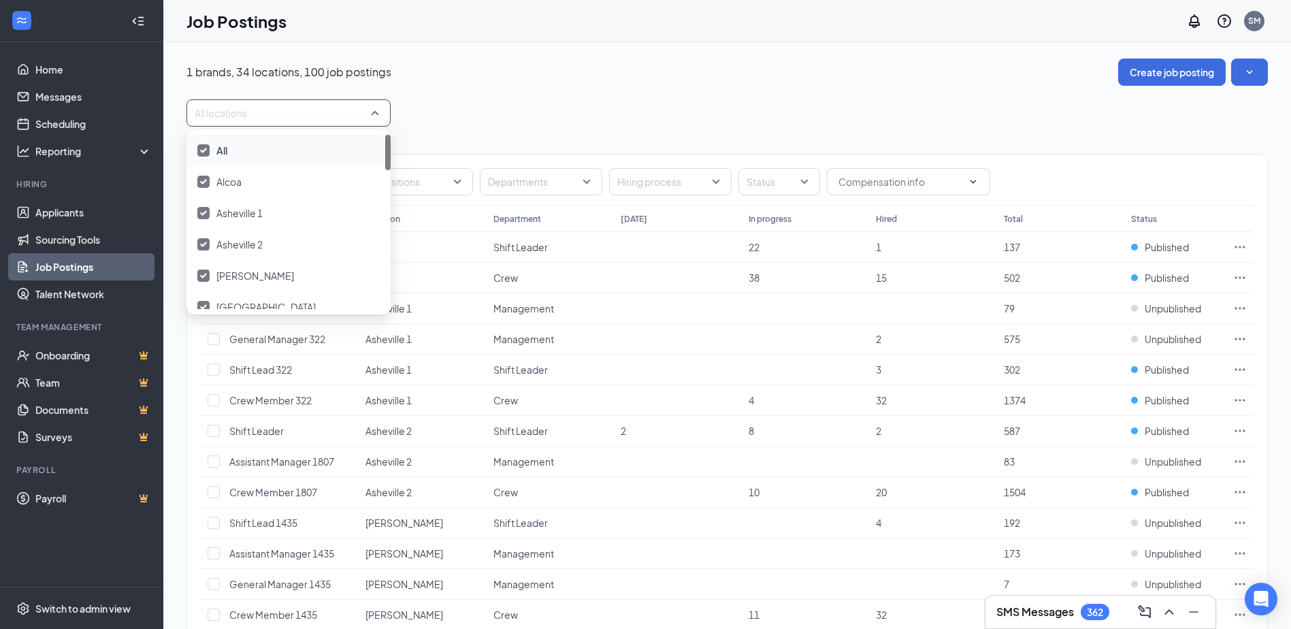
click at [204, 150] on img at bounding box center [203, 150] width 7 height 5
click at [216, 120] on div at bounding box center [282, 113] width 184 height 22
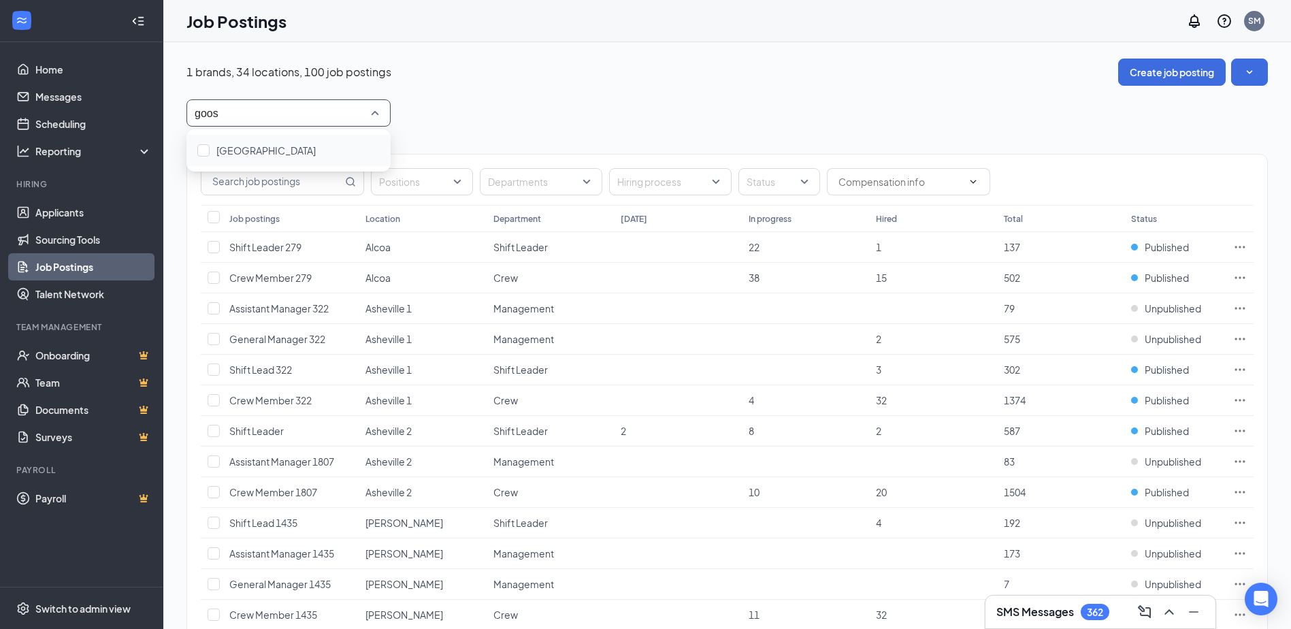
type input "goose"
click at [207, 149] on div at bounding box center [203, 150] width 12 height 12
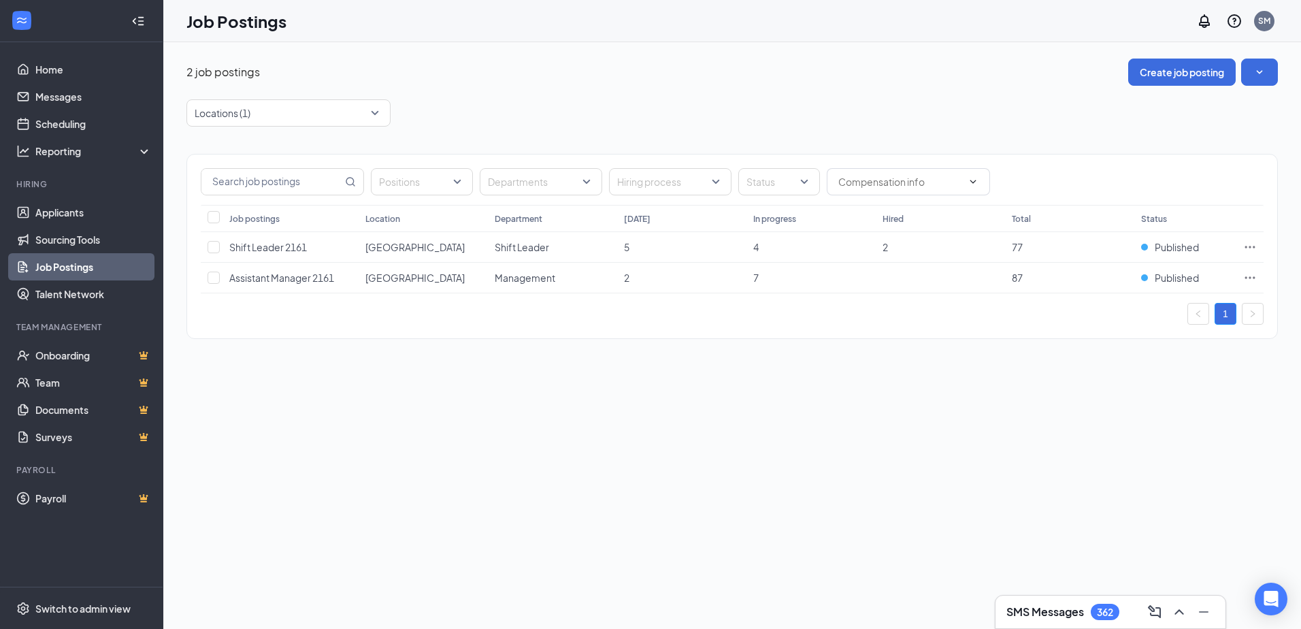
click at [630, 125] on div "Locations (1)" at bounding box center [731, 112] width 1091 height 27
click at [1252, 246] on icon "Ellipses" at bounding box center [1250, 247] width 14 height 14
click at [728, 462] on div "2 job postings Create job posting Locations (1) Positions Departments Hiring pr…" at bounding box center [732, 335] width 1138 height 586
click at [1252, 247] on icon "Ellipses" at bounding box center [1250, 247] width 14 height 14
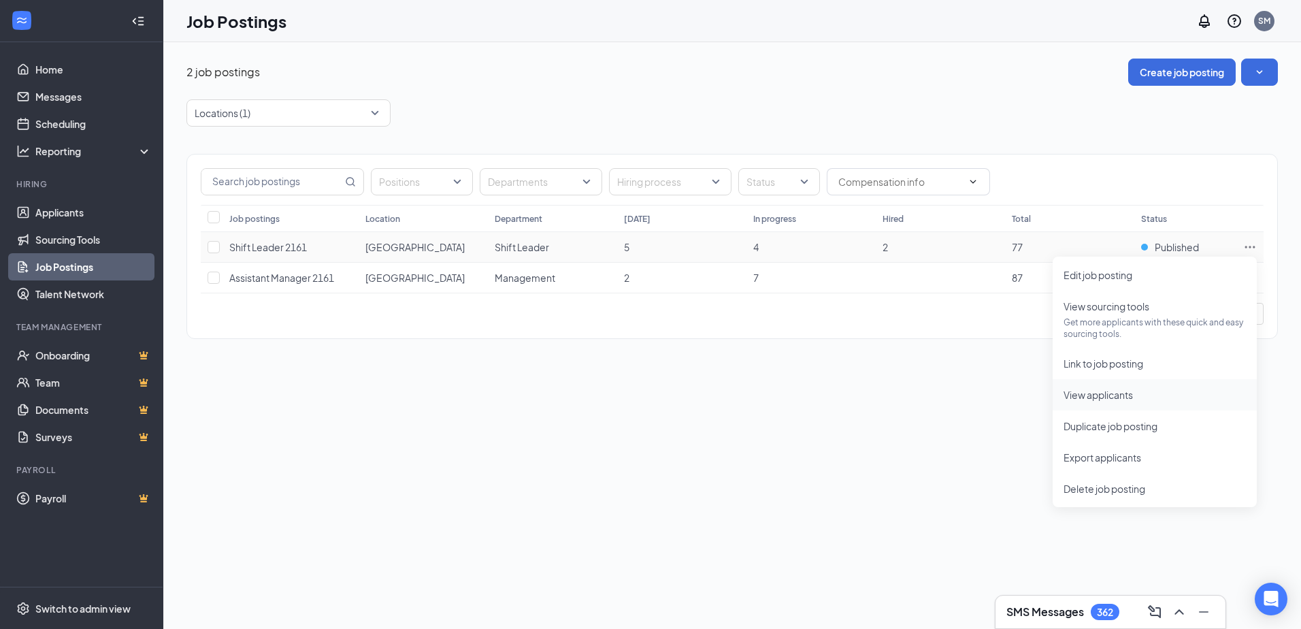
click at [1161, 390] on span "View applicants" at bounding box center [1154, 394] width 182 height 15
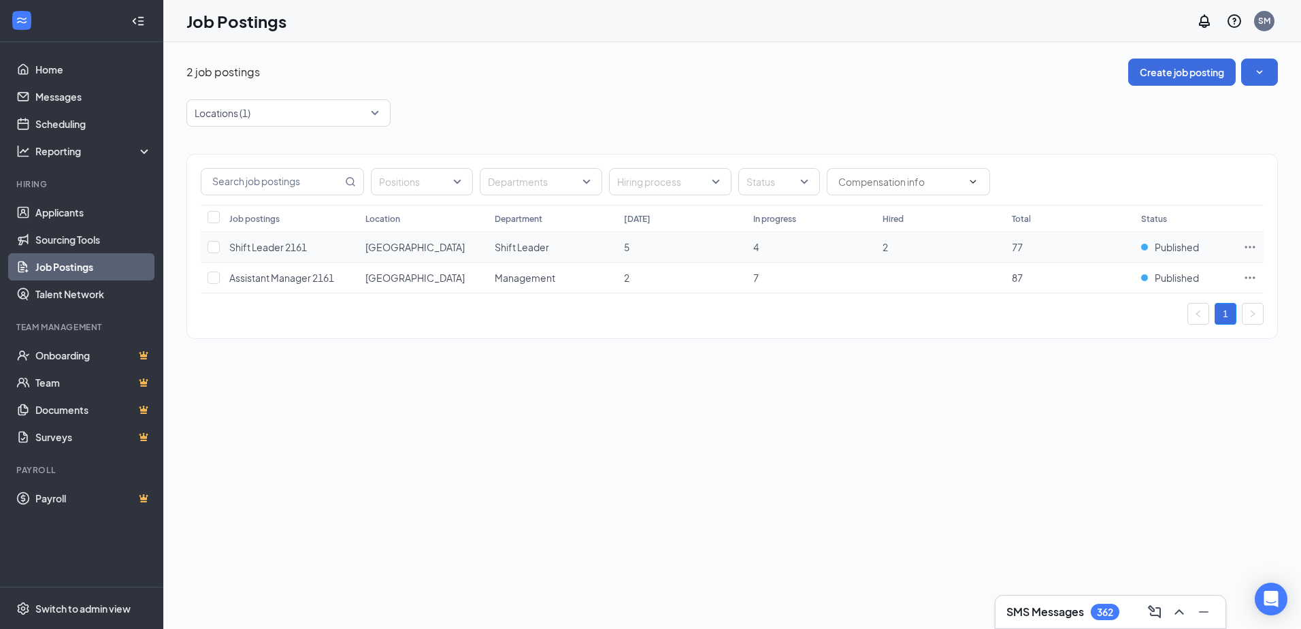
click at [1250, 243] on icon "Ellipses" at bounding box center [1250, 247] width 14 height 14
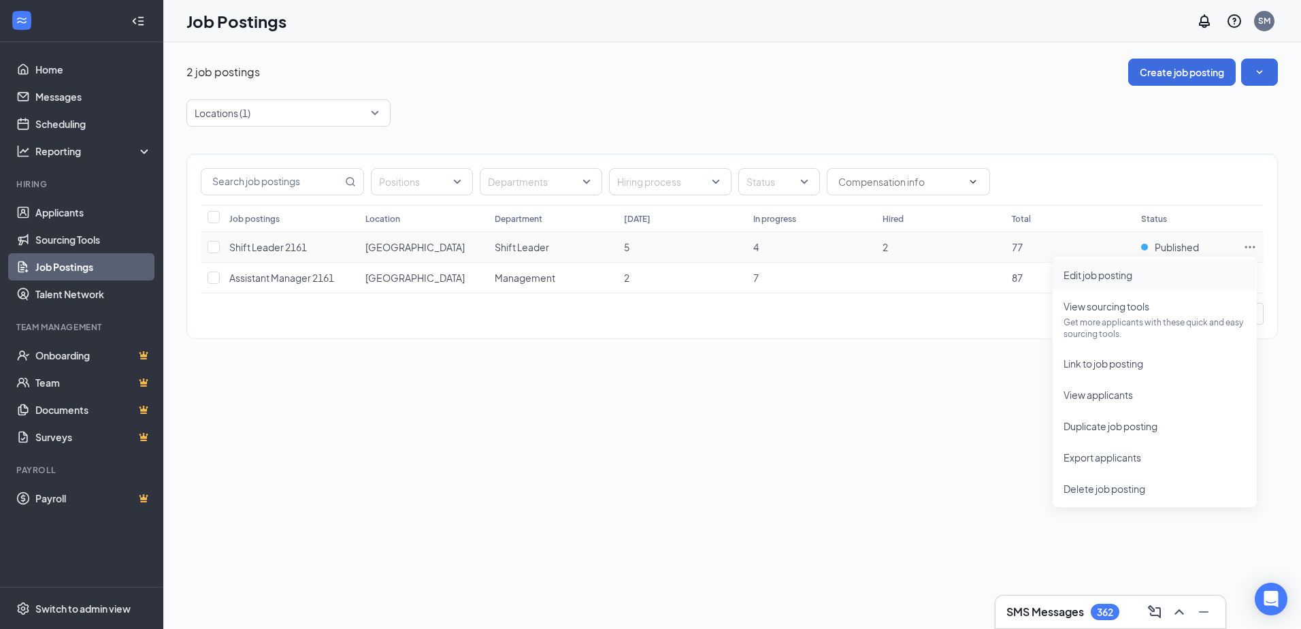
click at [1159, 275] on span "Edit job posting" at bounding box center [1154, 274] width 182 height 15
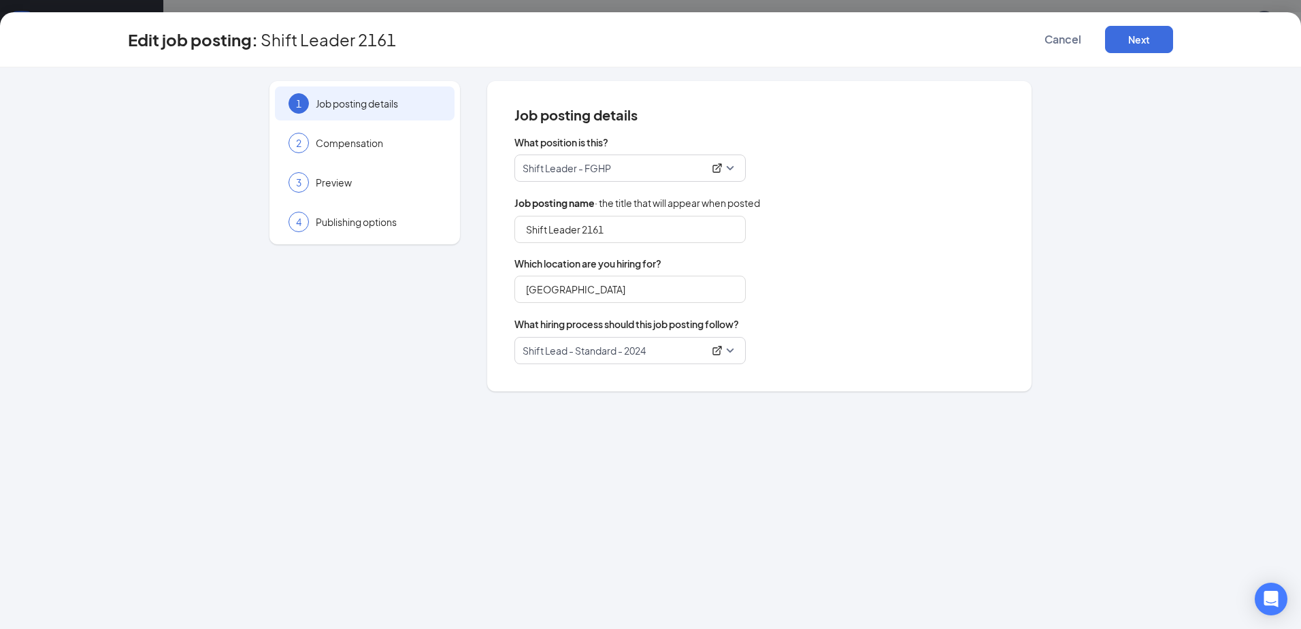
click at [731, 165] on span "Shift Leader - FGHP" at bounding box center [629, 168] width 215 height 26
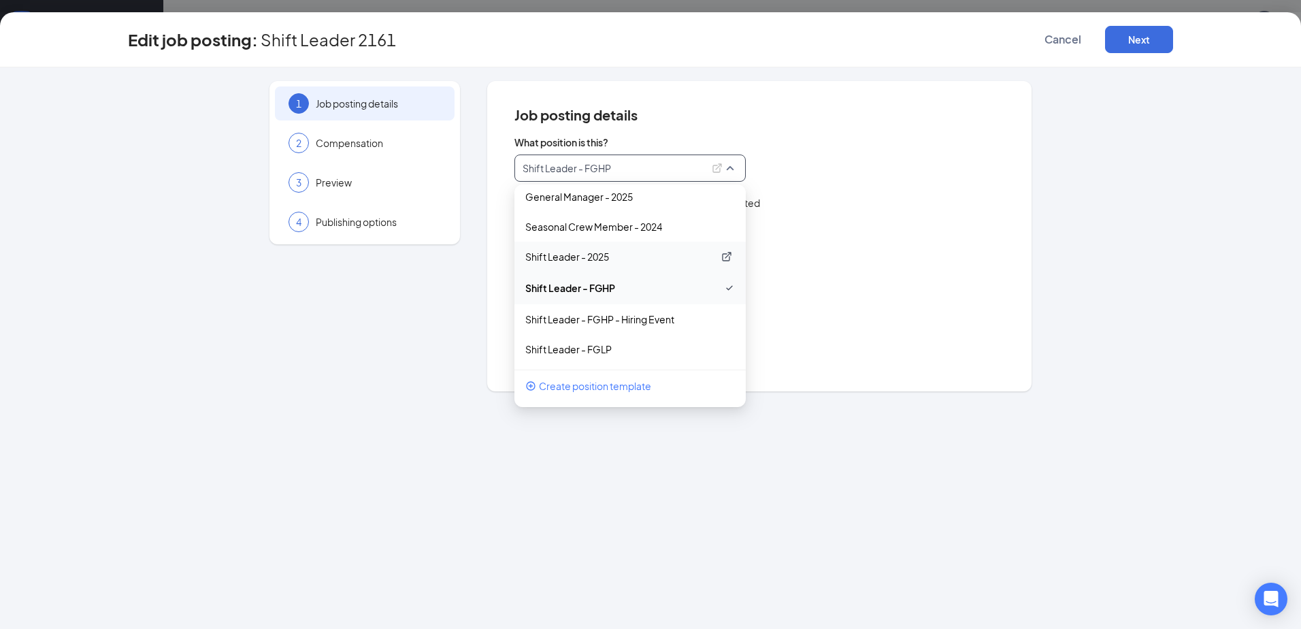
scroll to position [269, 0]
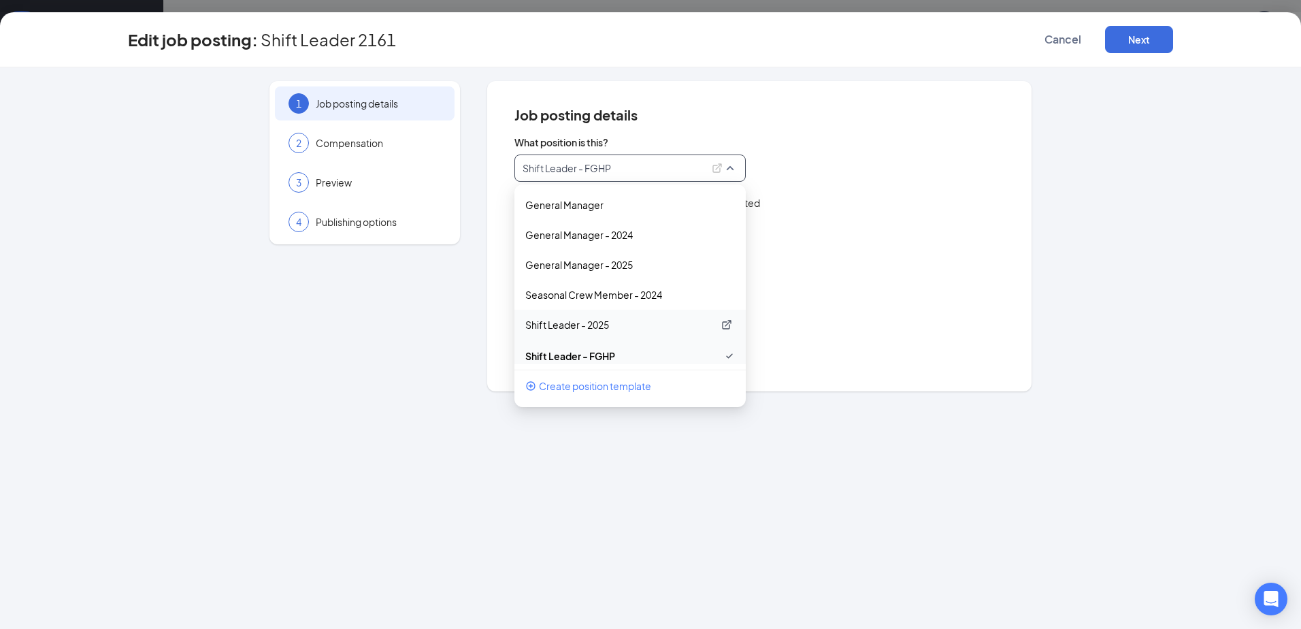
click at [614, 326] on p "Shift Leader - 2025" at bounding box center [619, 325] width 188 height 14
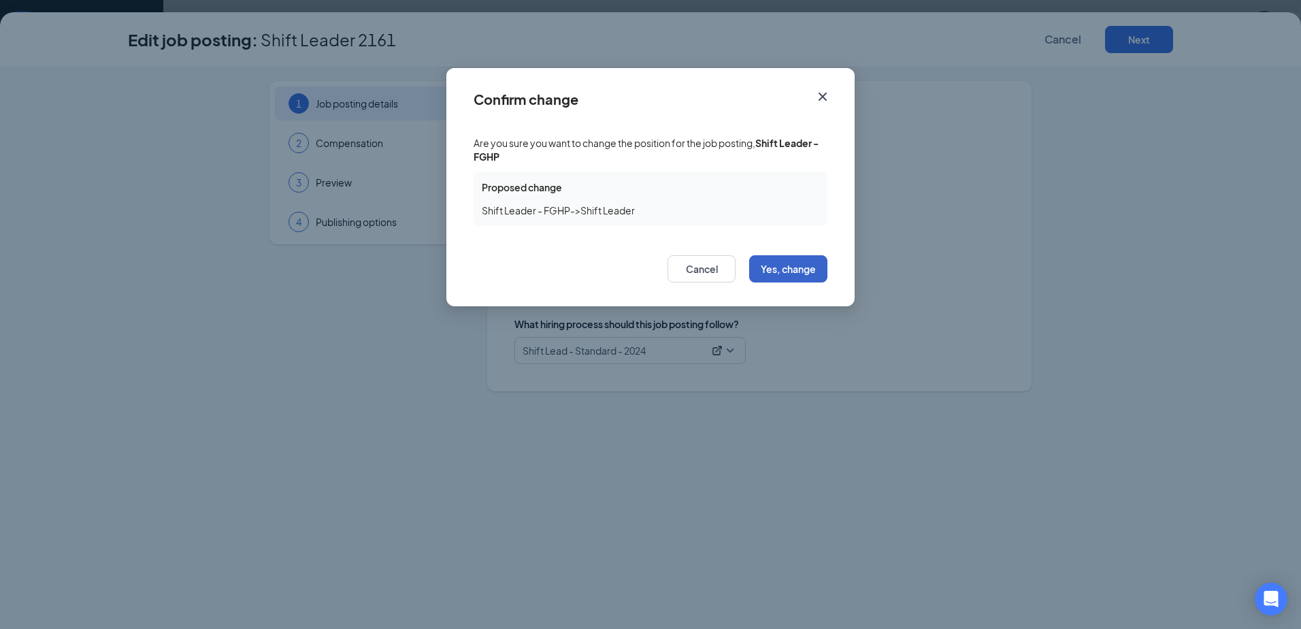
click at [801, 271] on button "Yes, change" at bounding box center [788, 268] width 78 height 27
type input "Shift Leader"
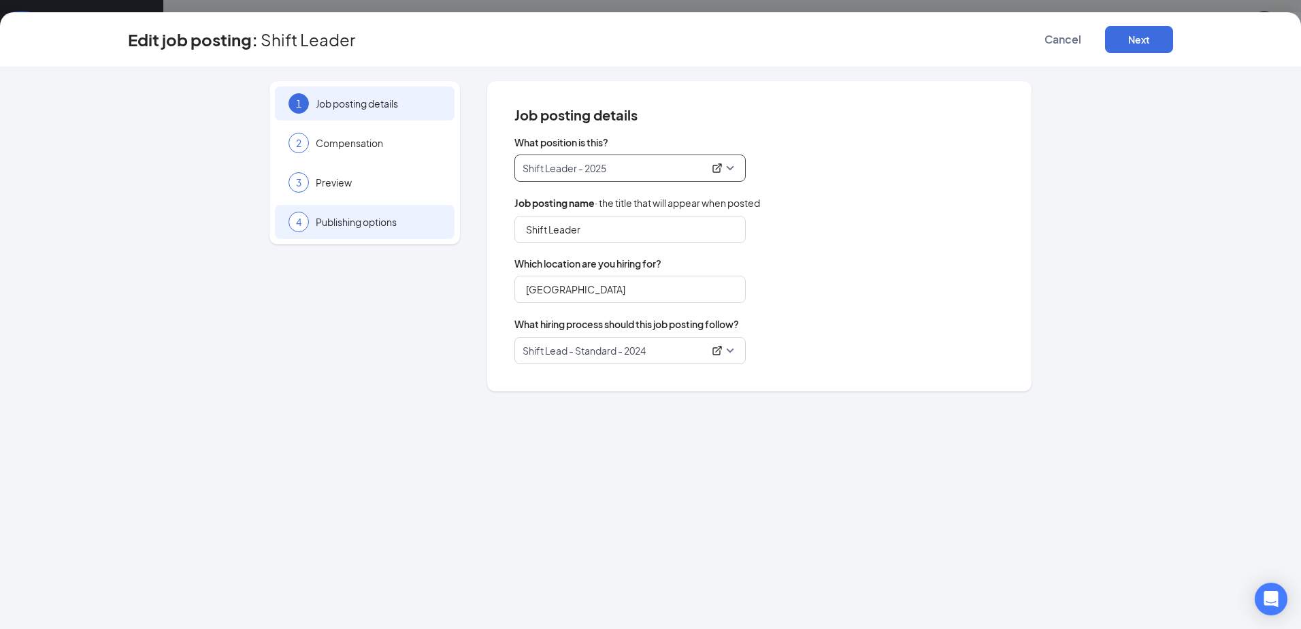
click at [350, 227] on span "Publishing options" at bounding box center [378, 222] width 125 height 14
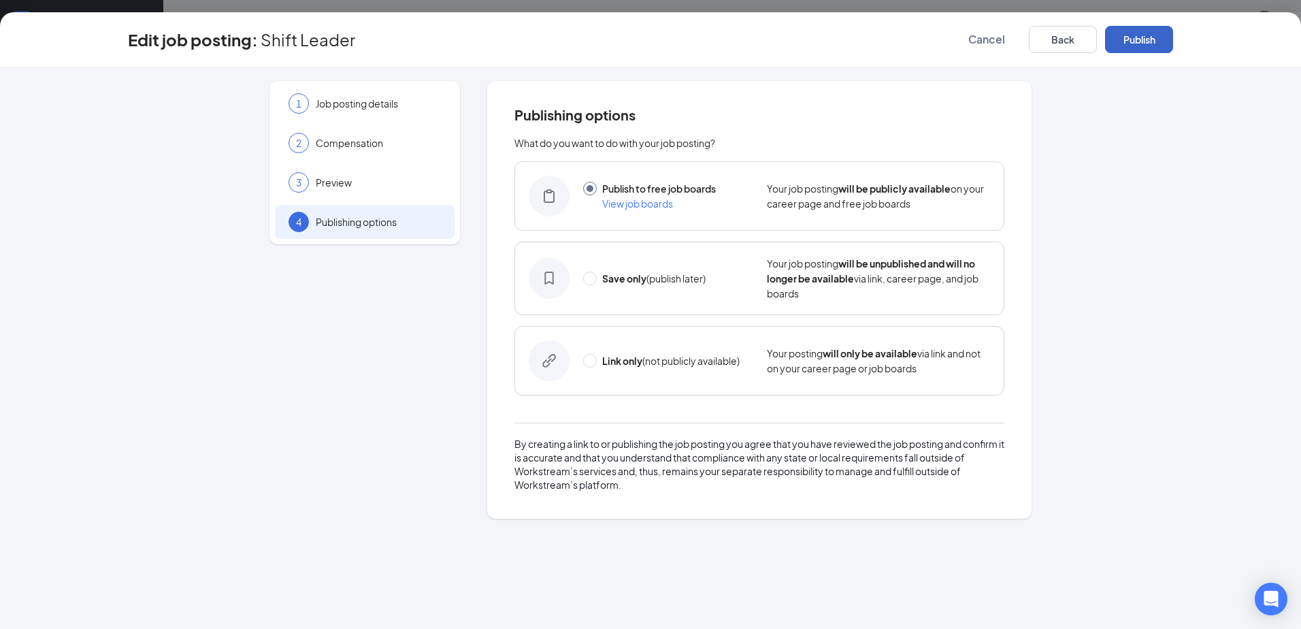
click at [1127, 35] on button "Publish" at bounding box center [1139, 39] width 68 height 27
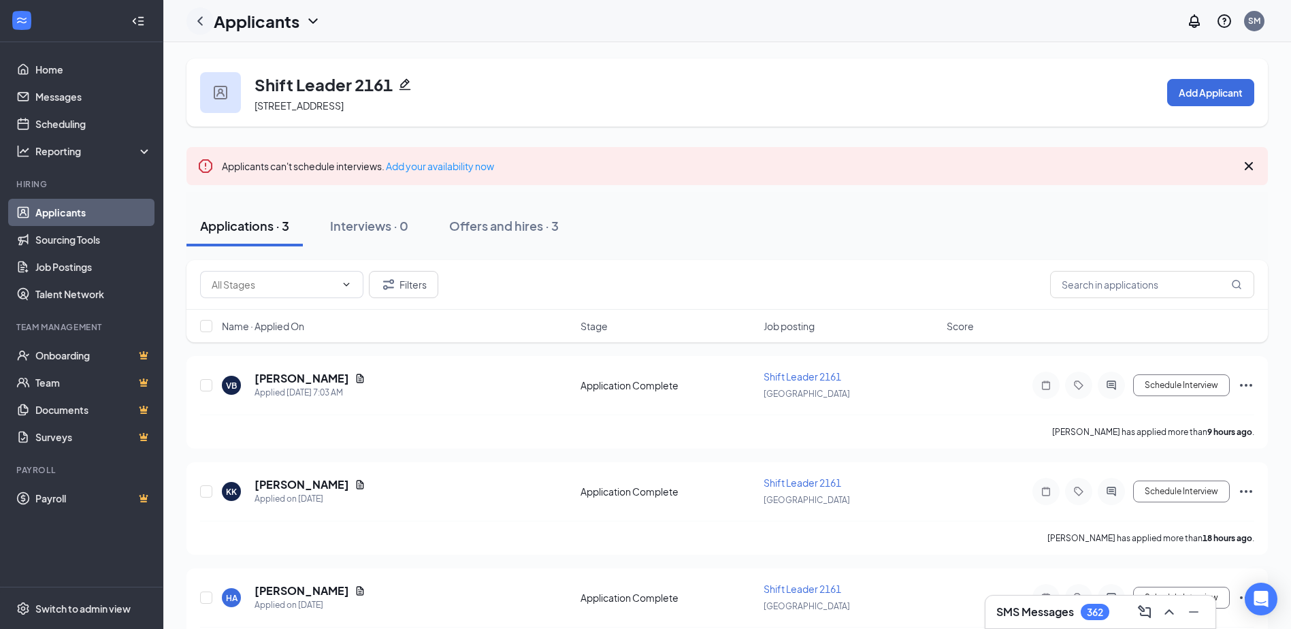
click at [199, 24] on icon "ChevronLeft" at bounding box center [200, 21] width 16 height 16
